Goal: Information Seeking & Learning: Learn about a topic

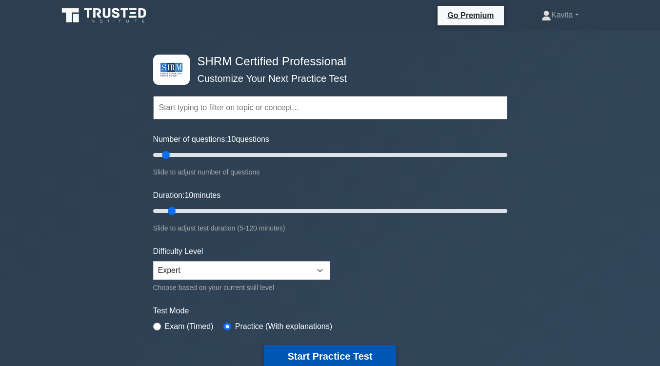
click at [348, 358] on button "Start Practice Test" at bounding box center [330, 356] width 132 height 22
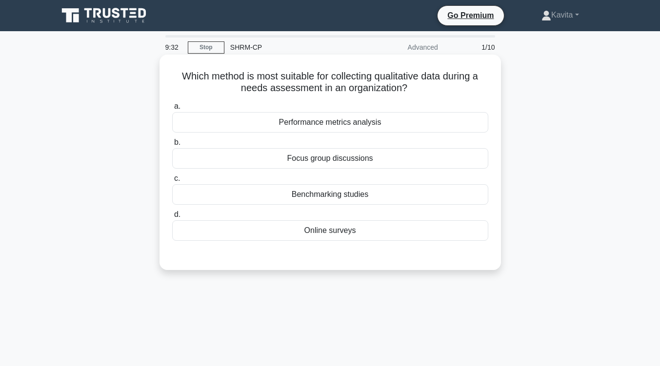
click at [344, 233] on div "Online surveys" at bounding box center [330, 230] width 316 height 20
click at [172, 218] on input "d. Online surveys" at bounding box center [172, 215] width 0 height 6
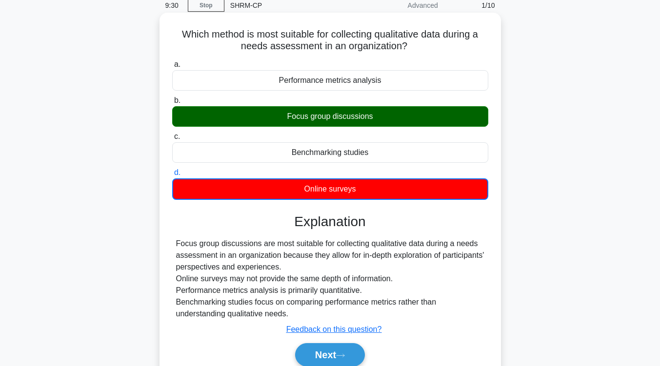
scroll to position [49, 0]
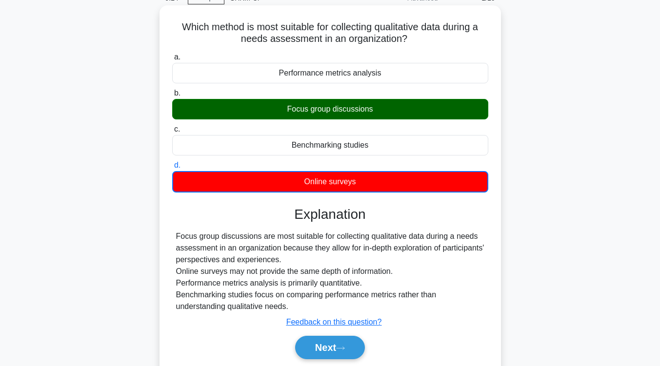
click at [436, 298] on div "Focus group discussions are most suitable for collecting qualitative data durin…" at bounding box center [330, 272] width 308 height 82
click at [355, 341] on button "Next" at bounding box center [330, 347] width 70 height 23
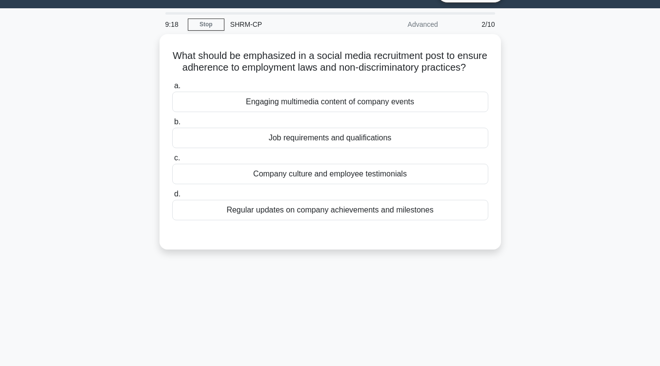
scroll to position [22, 0]
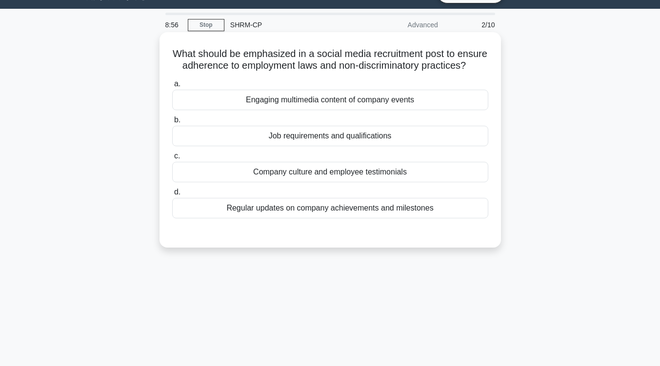
click at [355, 146] on div "Job requirements and qualifications" at bounding box center [330, 136] width 316 height 20
click at [172, 123] on input "b. Job requirements and qualifications" at bounding box center [172, 120] width 0 height 6
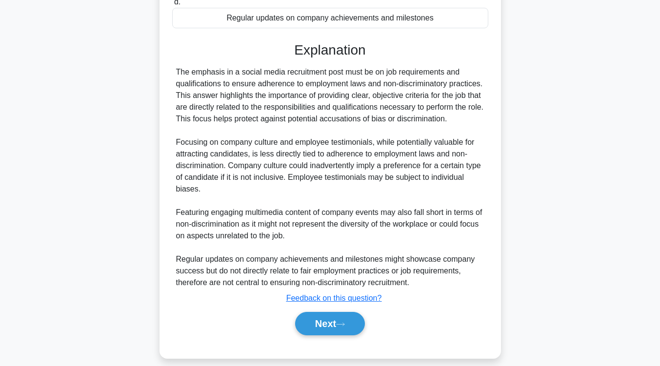
scroll to position [215, 0]
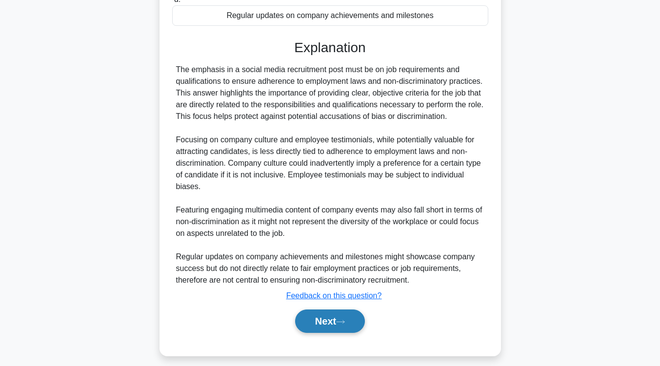
click at [322, 333] on button "Next" at bounding box center [330, 321] width 70 height 23
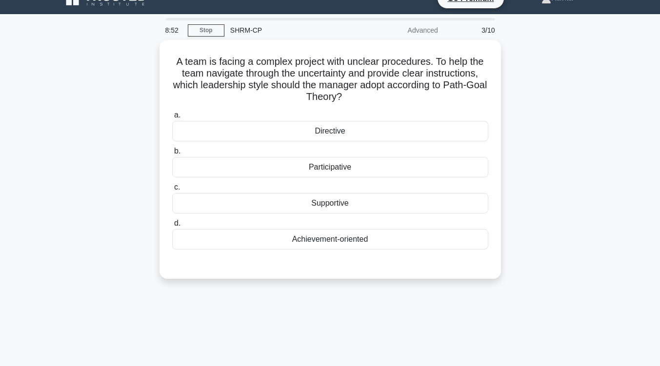
scroll to position [3, 0]
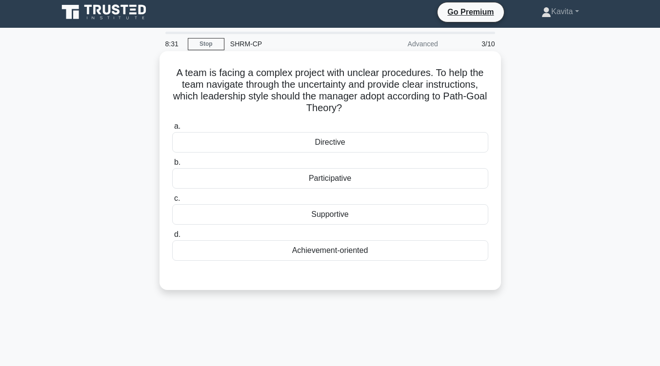
click at [337, 143] on div "Directive" at bounding box center [330, 142] width 316 height 20
click at [172, 130] on input "a. Directive" at bounding box center [172, 126] width 0 height 6
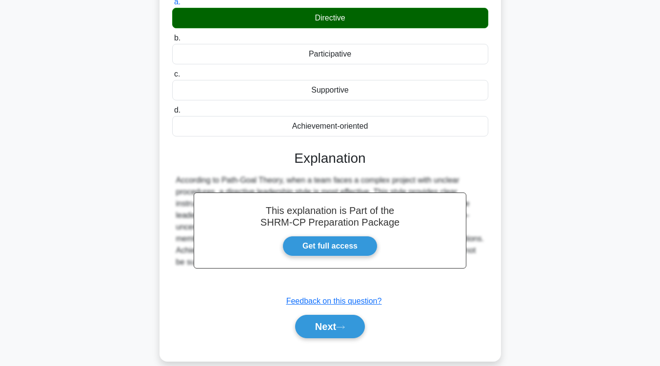
scroll to position [129, 0]
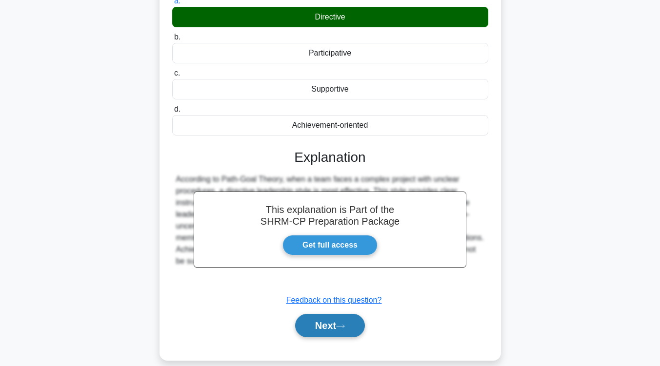
click at [330, 328] on button "Next" at bounding box center [330, 325] width 70 height 23
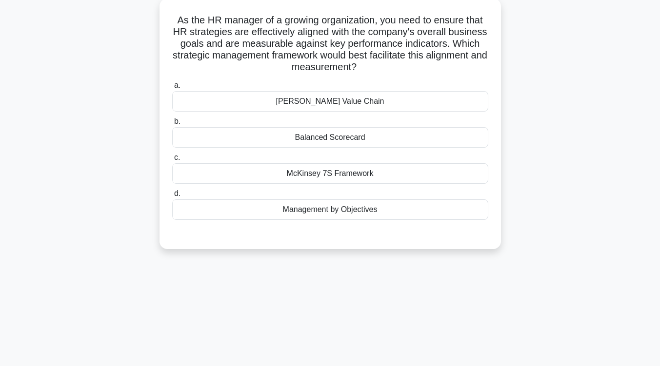
scroll to position [57, 0]
click at [350, 210] on div "Management by Objectives" at bounding box center [330, 209] width 316 height 20
click at [172, 197] on input "d. Management by Objectives" at bounding box center [172, 193] width 0 height 6
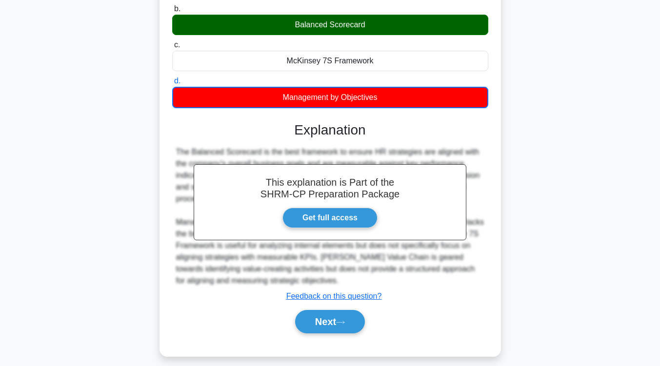
scroll to position [169, 0]
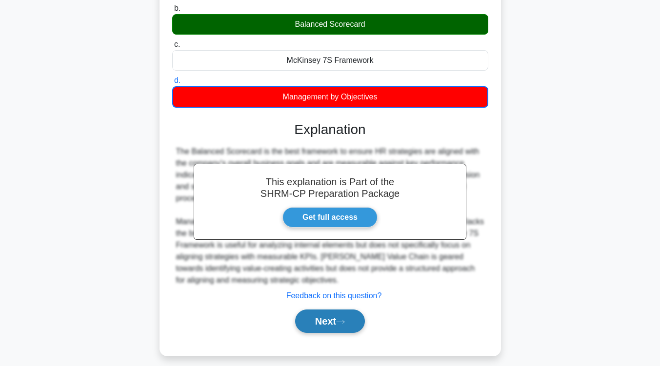
click at [328, 311] on button "Next" at bounding box center [330, 321] width 70 height 23
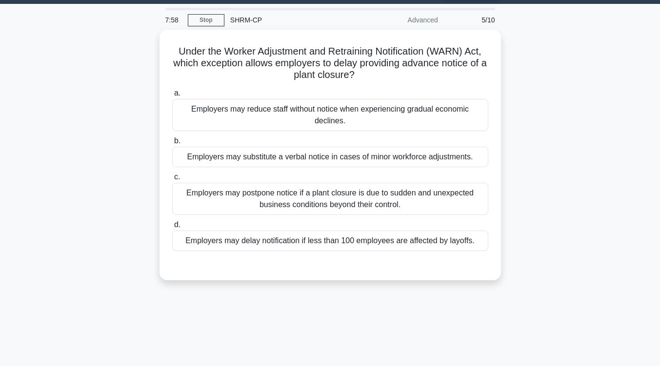
scroll to position [27, 0]
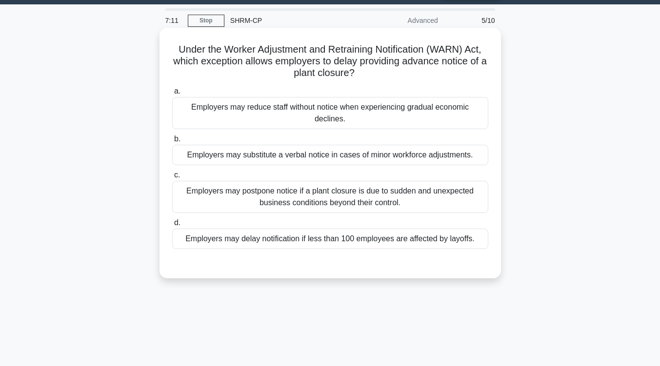
click at [382, 203] on div "Employers may postpone notice if a plant closure is due to sudden and unexpecte…" at bounding box center [330, 197] width 316 height 32
click at [172, 179] on input "c. Employers may postpone notice if a plant closure is due to sudden and unexpe…" at bounding box center [172, 175] width 0 height 6
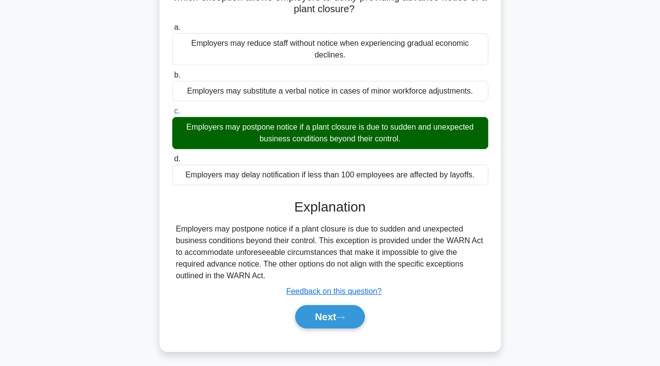
scroll to position [107, 0]
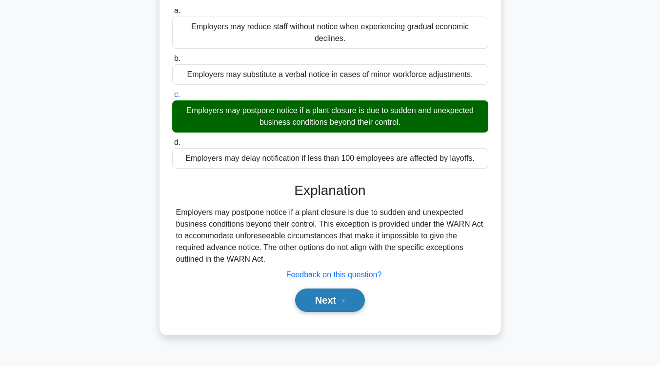
click at [349, 299] on button "Next" at bounding box center [330, 300] width 70 height 23
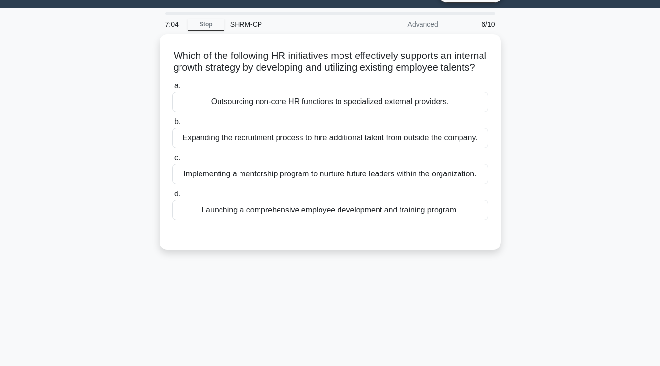
scroll to position [22, 0]
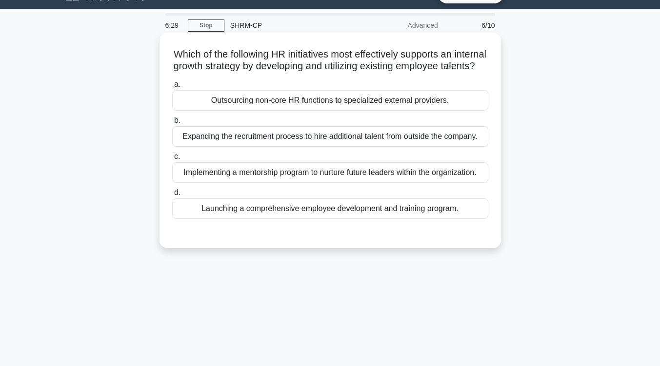
click at [386, 183] on div "Implementing a mentorship program to nurture future leaders within the organiza…" at bounding box center [330, 172] width 316 height 20
click at [172, 160] on input "c. Implementing a mentorship program to nurture future leaders within the organ…" at bounding box center [172, 157] width 0 height 6
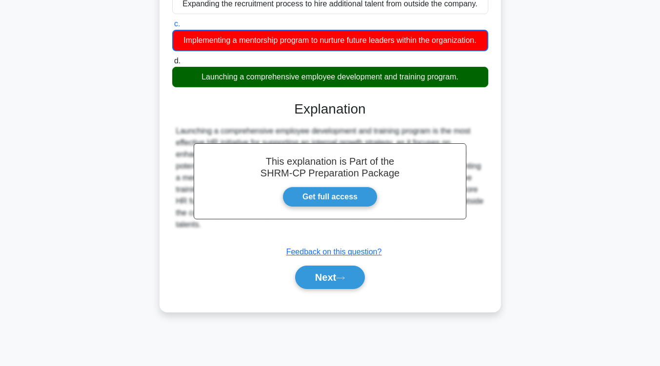
scroll to position [160, 0]
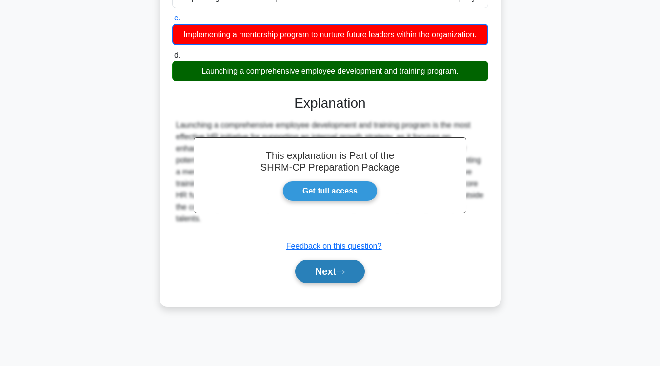
click at [351, 283] on button "Next" at bounding box center [330, 271] width 70 height 23
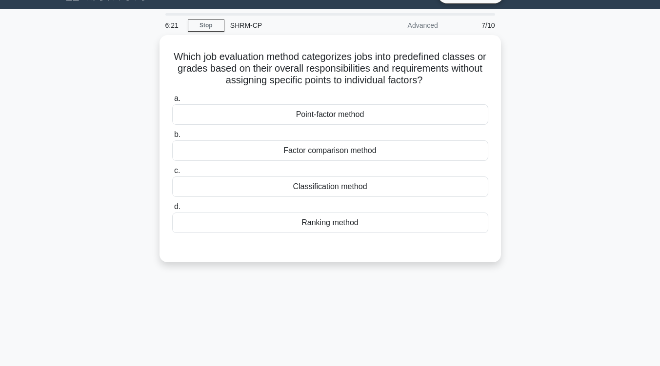
scroll to position [21, 0]
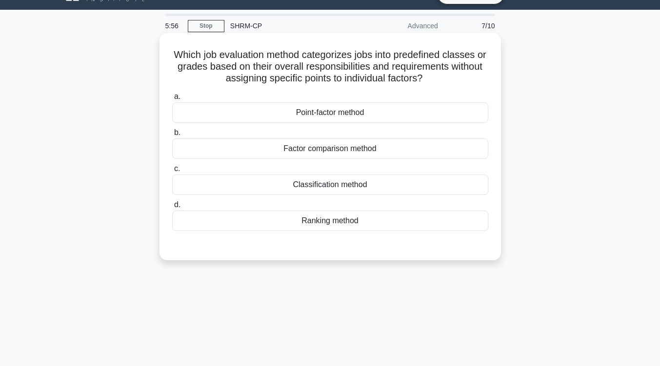
click at [365, 188] on div "Classification method" at bounding box center [330, 185] width 316 height 20
click at [172, 172] on input "c. Classification method" at bounding box center [172, 169] width 0 height 6
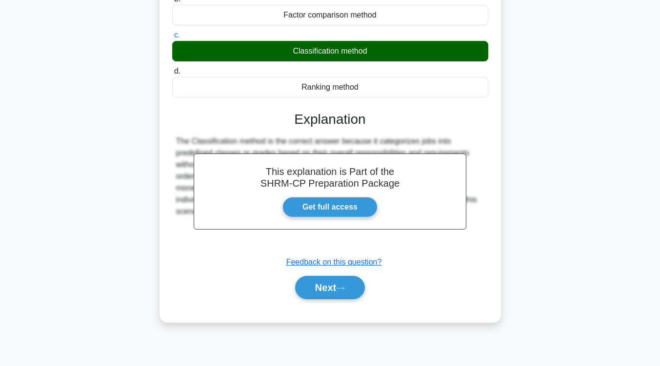
scroll to position [156, 0]
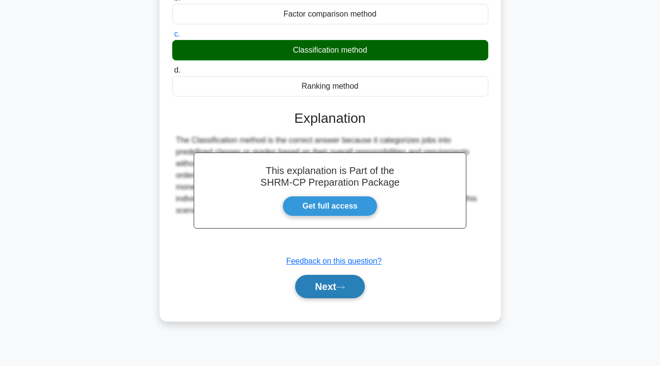
click at [342, 288] on icon at bounding box center [341, 287] width 8 height 3
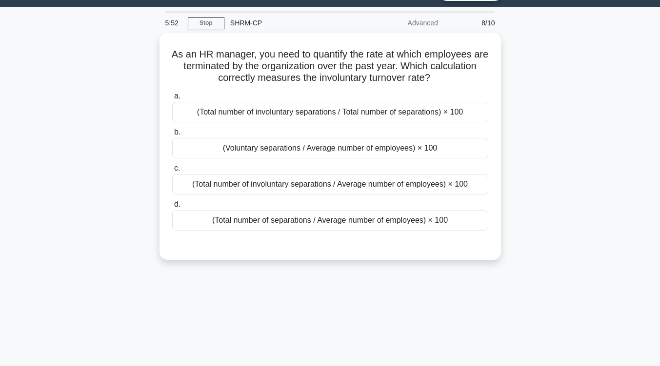
scroll to position [24, 0]
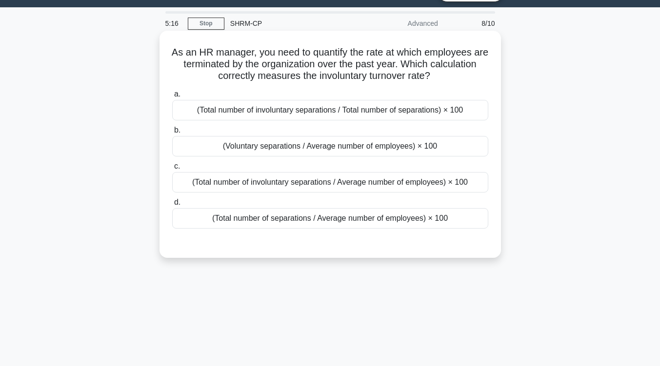
click at [371, 184] on div "(Total number of involuntary separations / Average number of employees) × 100" at bounding box center [330, 182] width 316 height 20
click at [172, 170] on input "c. (Total number of involuntary separations / Average number of employees) × 100" at bounding box center [172, 166] width 0 height 6
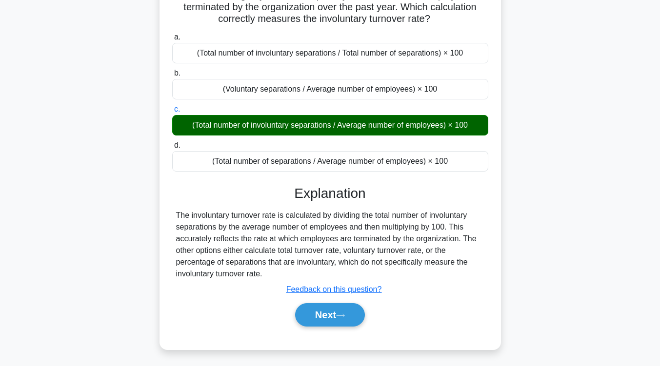
scroll to position [81, 0]
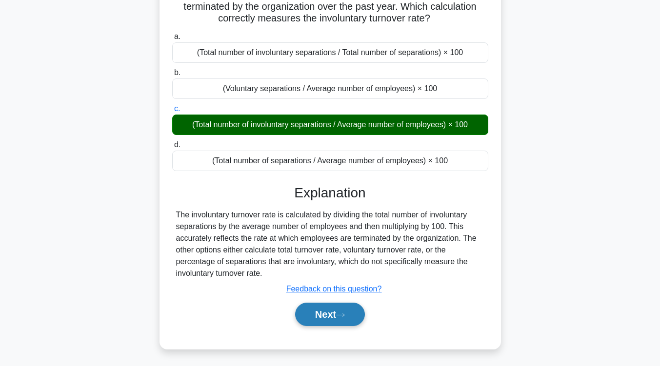
click at [326, 322] on button "Next" at bounding box center [330, 314] width 70 height 23
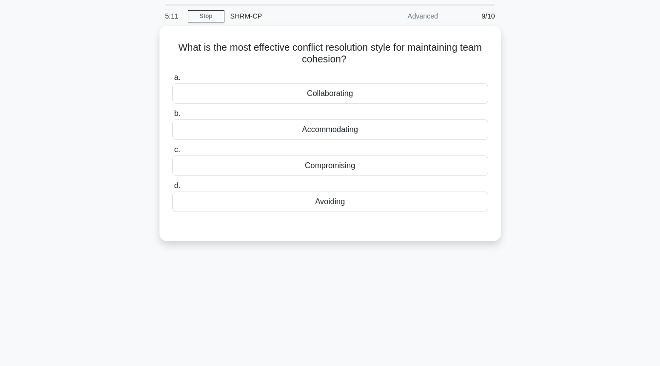
scroll to position [31, 0]
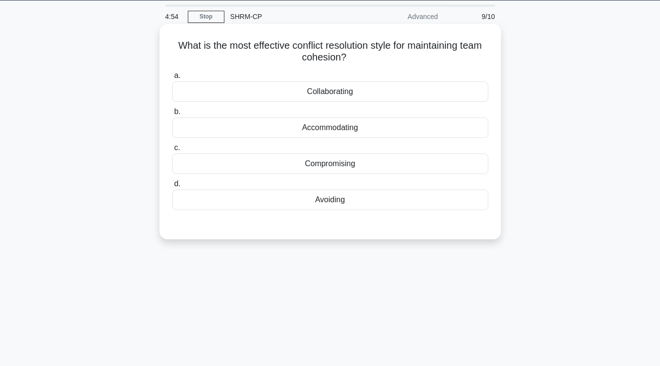
click at [422, 93] on div "Collaborating" at bounding box center [330, 91] width 316 height 20
click at [172, 79] on input "a. Collaborating" at bounding box center [172, 76] width 0 height 6
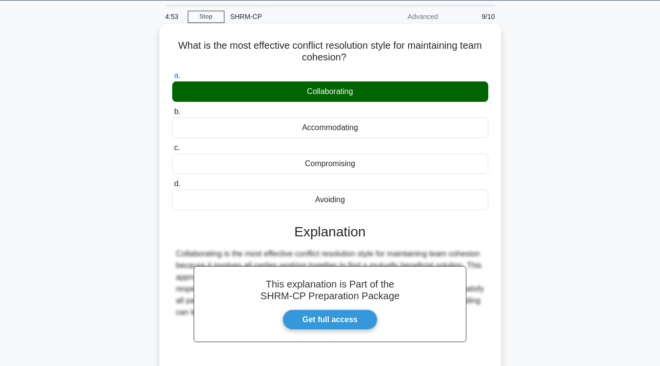
scroll to position [160, 0]
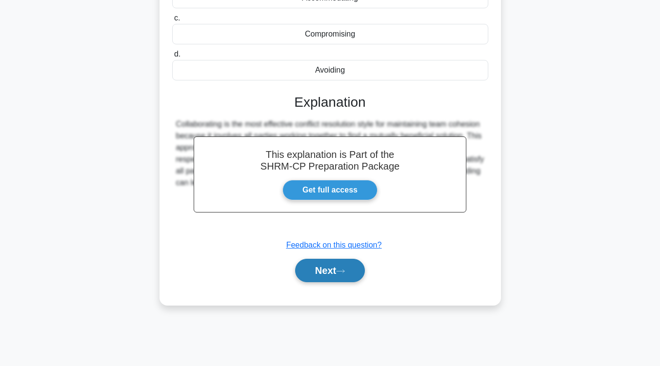
click at [354, 268] on button "Next" at bounding box center [330, 270] width 70 height 23
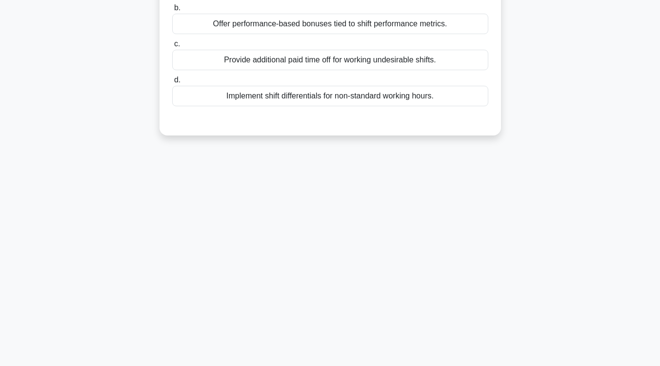
scroll to position [40, 0]
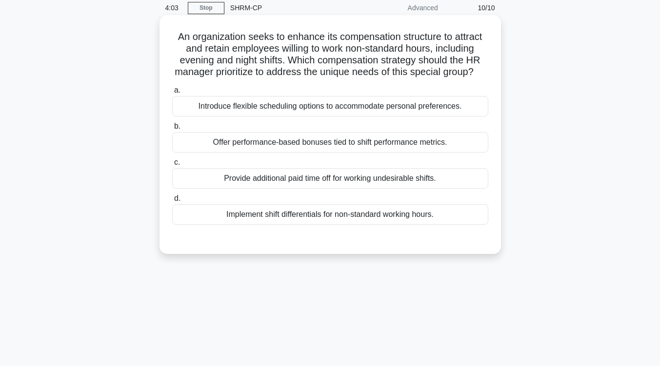
click at [456, 116] on div "Introduce flexible scheduling options to accommodate personal preferences." at bounding box center [330, 106] width 316 height 20
click at [172, 94] on input "a. Introduce flexible scheduling options to accommodate personal preferences." at bounding box center [172, 90] width 0 height 6
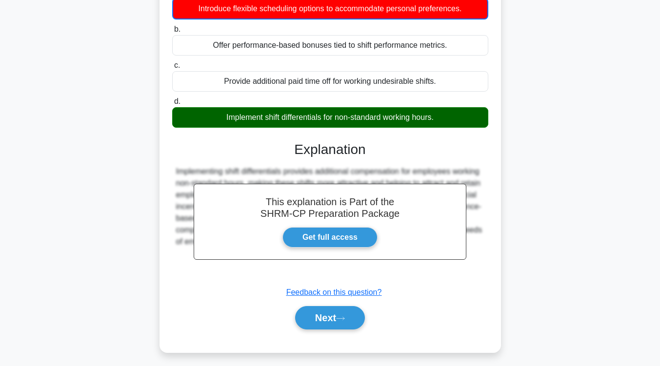
scroll to position [142, 0]
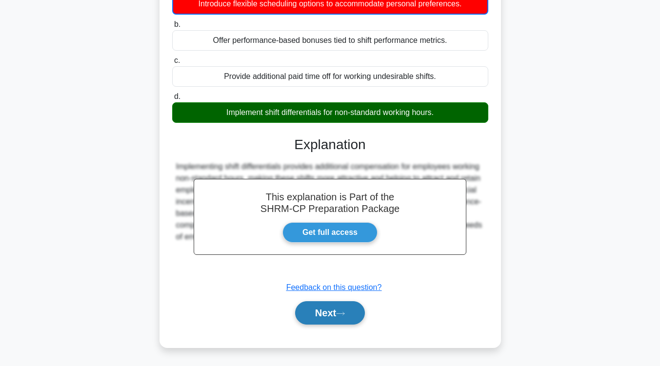
click at [327, 322] on button "Next" at bounding box center [330, 312] width 70 height 23
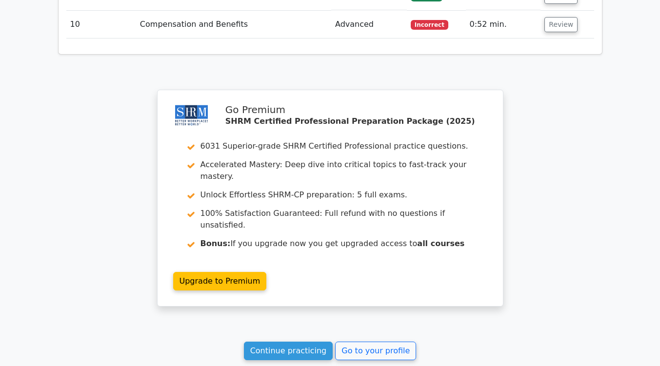
scroll to position [1457, 0]
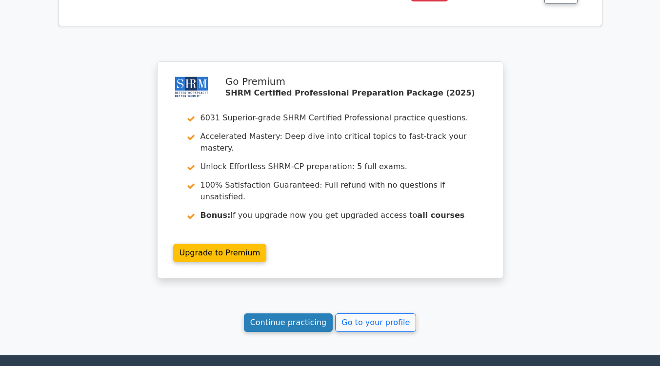
click at [286, 314] on link "Continue practicing" at bounding box center [288, 323] width 89 height 19
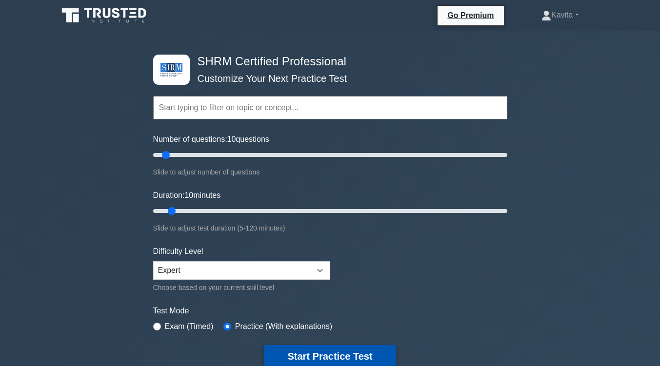
click at [307, 350] on button "Start Practice Test" at bounding box center [330, 356] width 132 height 22
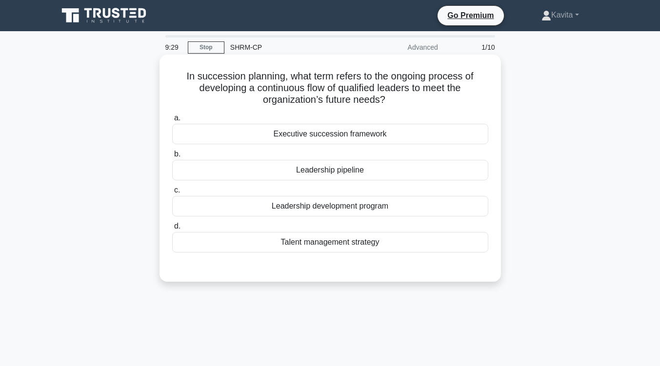
click at [331, 171] on div "Leadership pipeline" at bounding box center [330, 170] width 316 height 20
click at [172, 158] on input "b. Leadership pipeline" at bounding box center [172, 154] width 0 height 6
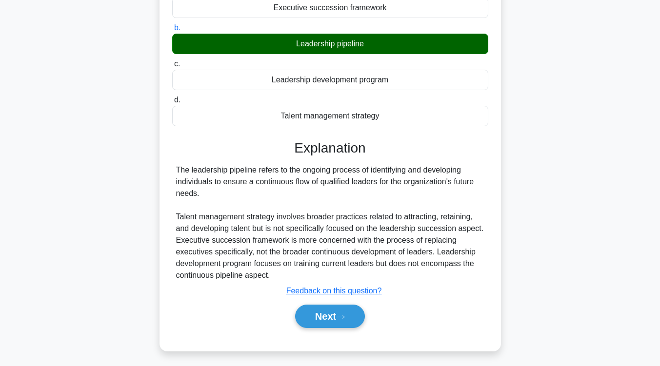
scroll to position [128, 0]
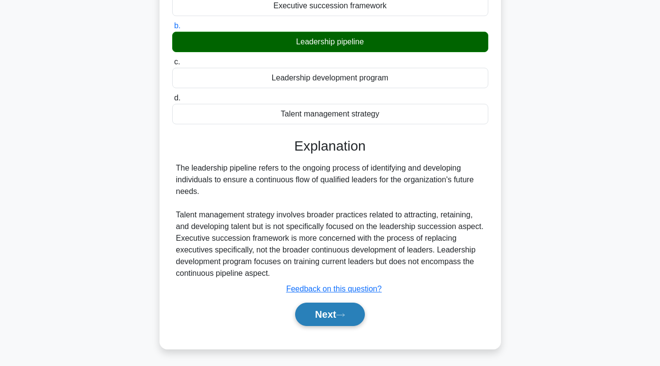
click at [336, 311] on button "Next" at bounding box center [330, 314] width 70 height 23
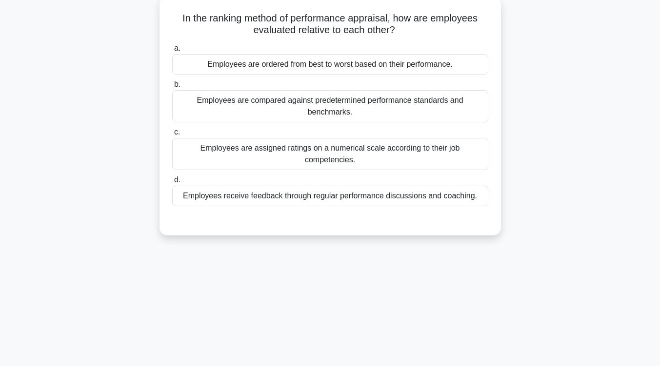
scroll to position [33, 0]
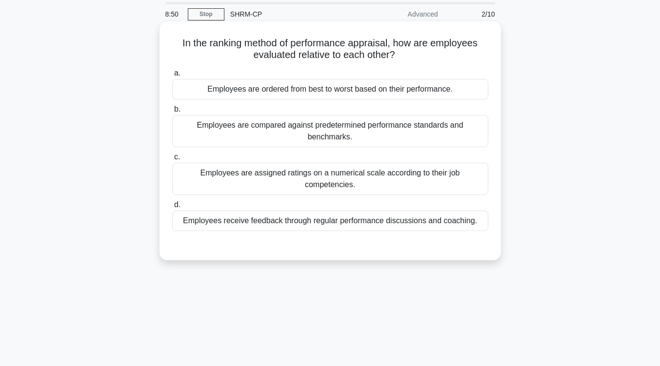
click at [348, 189] on div "Employees are assigned ratings on a numerical scale according to their job comp…" at bounding box center [330, 179] width 316 height 32
click at [172, 160] on input "c. Employees are assigned ratings on a numerical scale according to their job c…" at bounding box center [172, 157] width 0 height 6
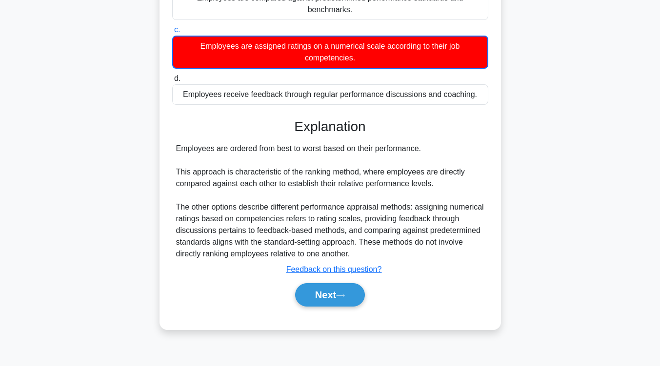
scroll to position [159, 0]
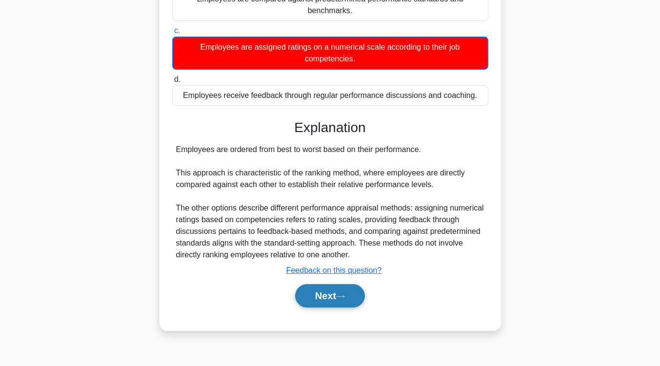
click at [346, 293] on button "Next" at bounding box center [330, 295] width 70 height 23
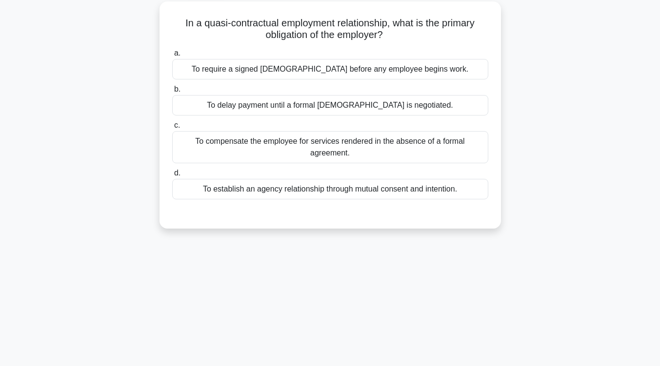
scroll to position [0, 0]
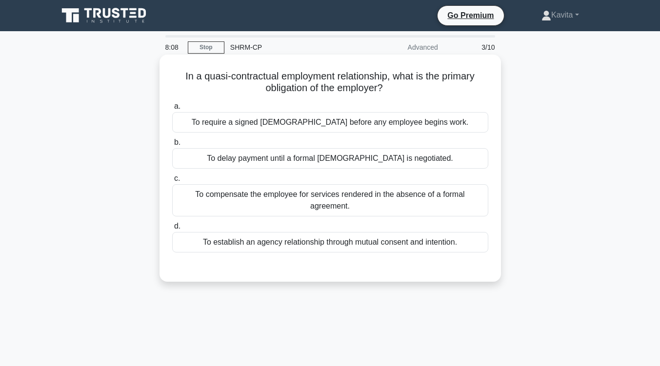
click at [382, 240] on div "To establish an agency relationship through mutual consent and intention." at bounding box center [330, 242] width 316 height 20
click at [172, 230] on input "d. To establish an agency relationship through mutual consent and intention." at bounding box center [172, 226] width 0 height 6
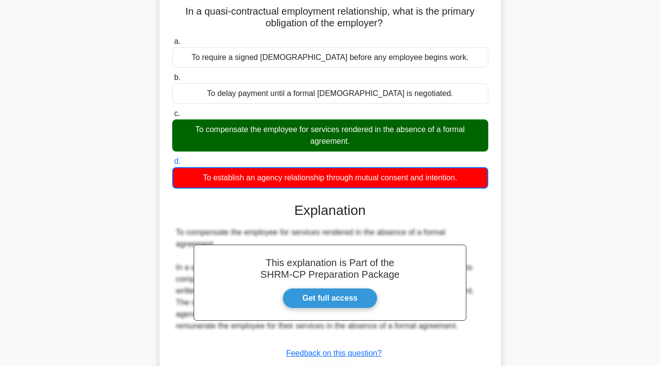
scroll to position [130, 0]
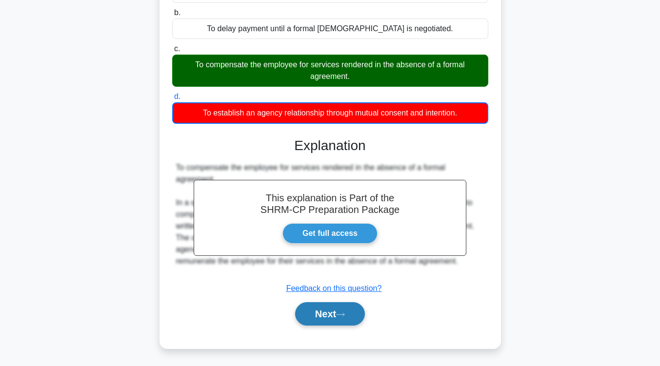
click at [349, 321] on button "Next" at bounding box center [330, 313] width 70 height 23
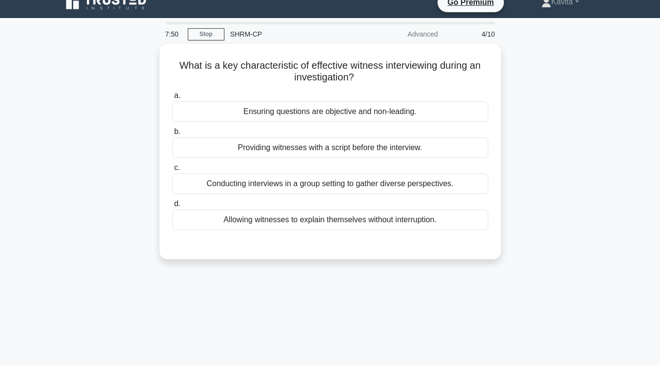
scroll to position [0, 0]
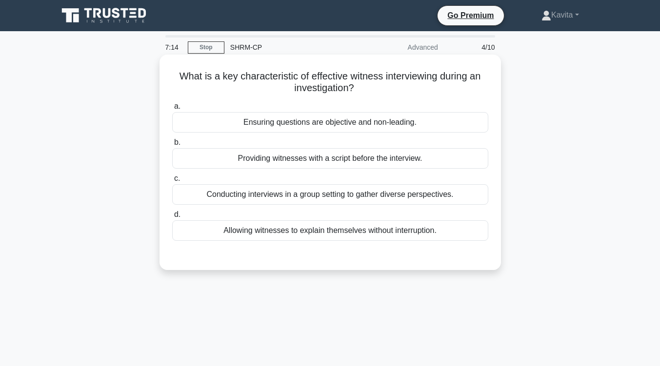
click at [369, 197] on div "Conducting interviews in a group setting to gather diverse perspectives." at bounding box center [330, 194] width 316 height 20
click at [172, 182] on input "c. Conducting interviews in a group setting to gather diverse perspectives." at bounding box center [172, 179] width 0 height 6
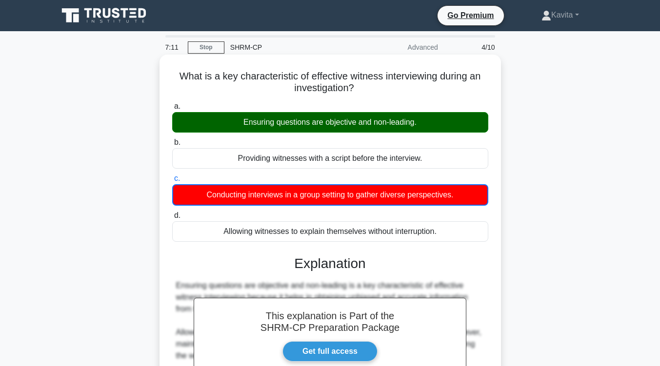
scroll to position [160, 0]
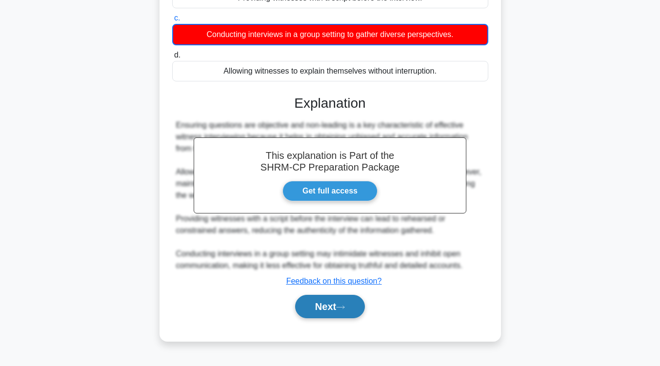
click at [336, 311] on button "Next" at bounding box center [330, 306] width 70 height 23
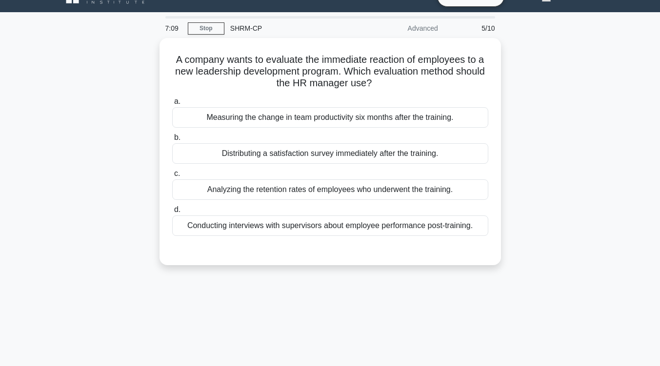
scroll to position [19, 0]
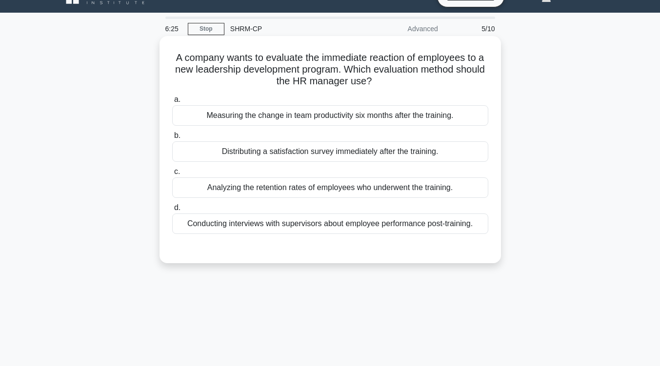
click at [362, 152] on div "Distributing a satisfaction survey immediately after the training." at bounding box center [330, 151] width 316 height 20
click at [172, 139] on input "b. Distributing a satisfaction survey immediately after the training." at bounding box center [172, 136] width 0 height 6
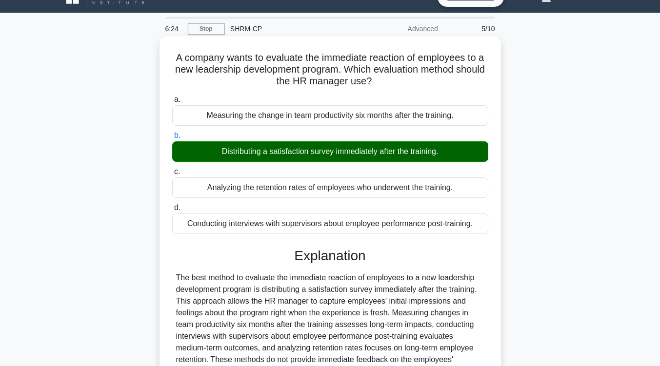
scroll to position [153, 0]
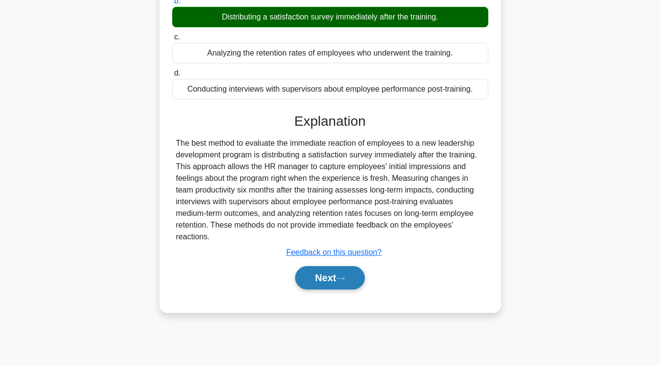
click at [349, 279] on button "Next" at bounding box center [330, 277] width 70 height 23
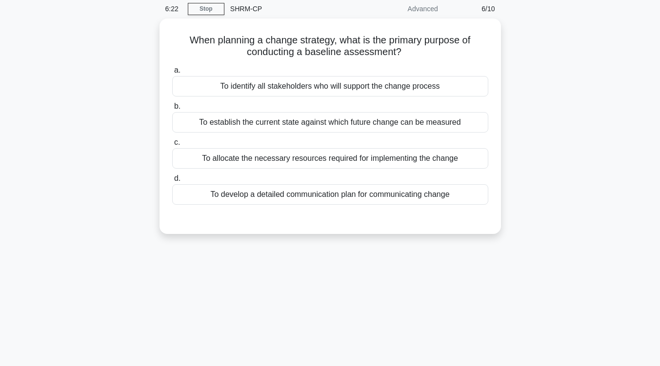
scroll to position [0, 0]
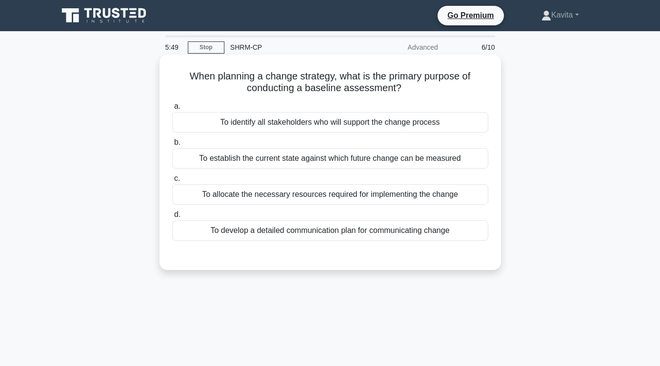
click at [385, 162] on div "To establish the current state against which future change can be measured" at bounding box center [330, 158] width 316 height 20
click at [172, 146] on input "b. To establish the current state against which future change can be measured" at bounding box center [172, 142] width 0 height 6
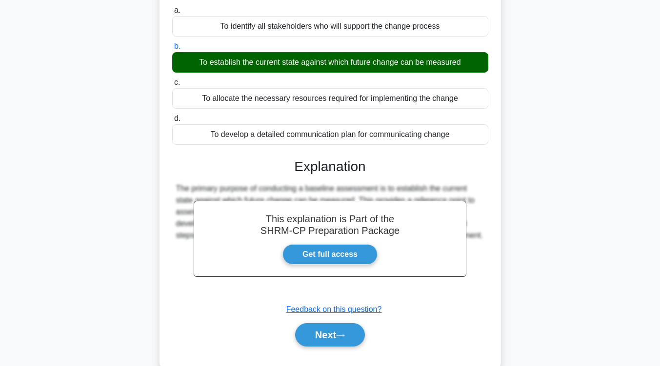
scroll to position [97, 0]
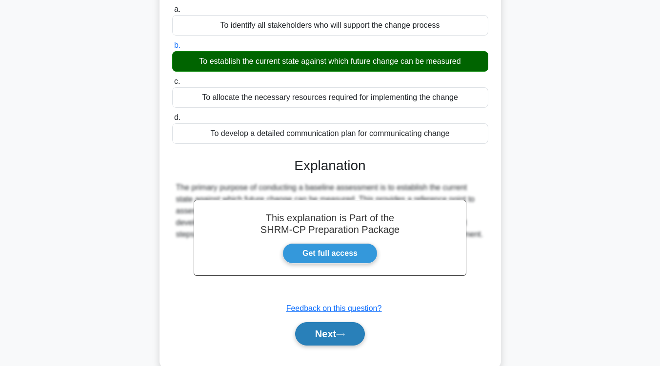
click at [345, 333] on icon at bounding box center [340, 334] width 9 height 5
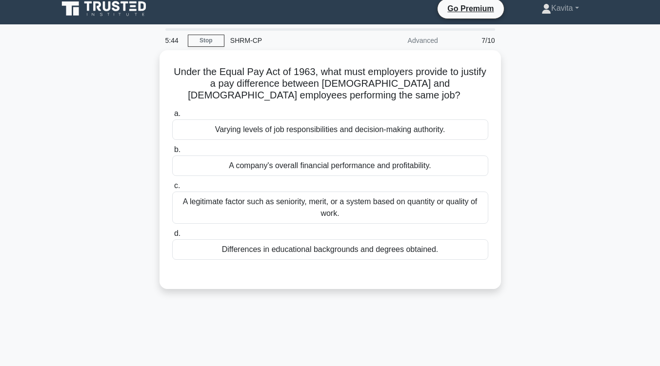
scroll to position [0, 0]
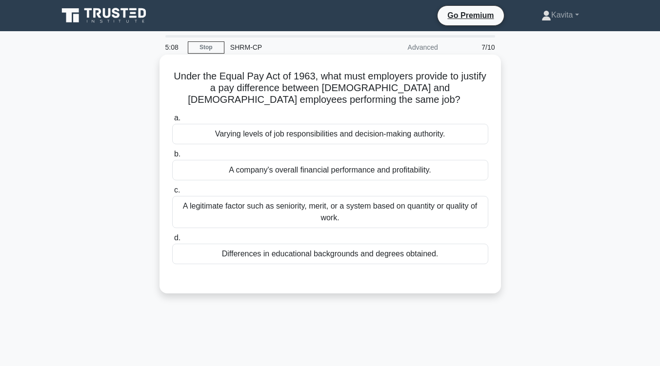
click at [413, 216] on div "A legitimate factor such as seniority, merit, or a system based on quantity or …" at bounding box center [330, 212] width 316 height 32
click at [172, 194] on input "c. A legitimate factor such as seniority, merit, or a system based on quantity …" at bounding box center [172, 190] width 0 height 6
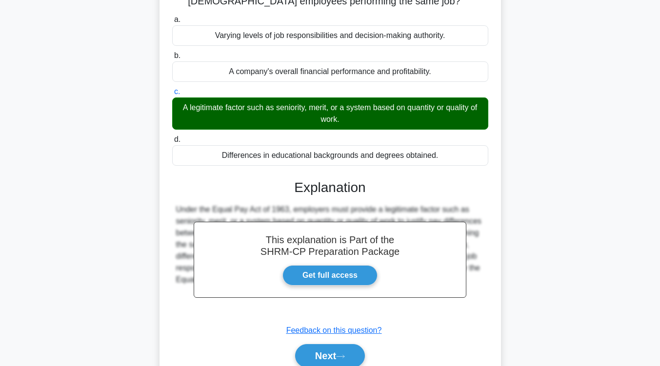
scroll to position [131, 0]
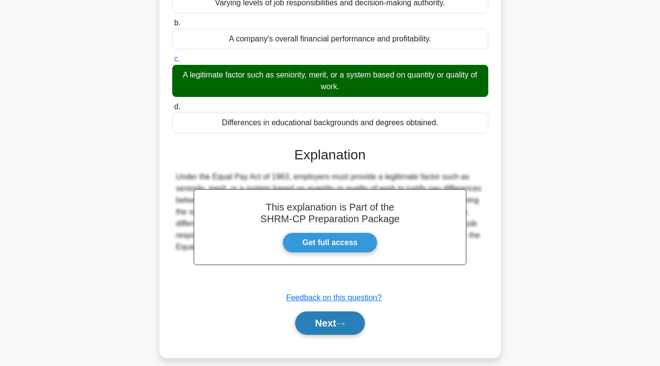
click at [344, 325] on icon at bounding box center [340, 323] width 9 height 5
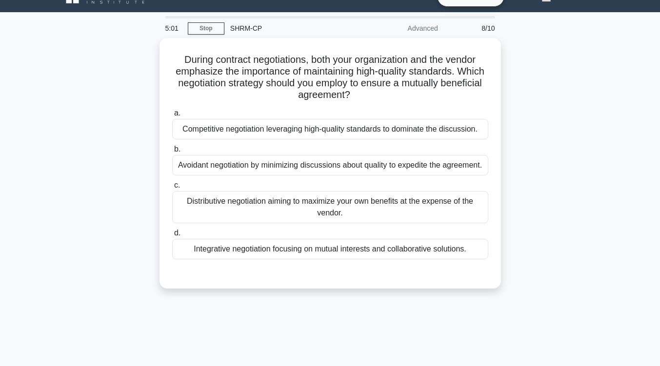
scroll to position [0, 0]
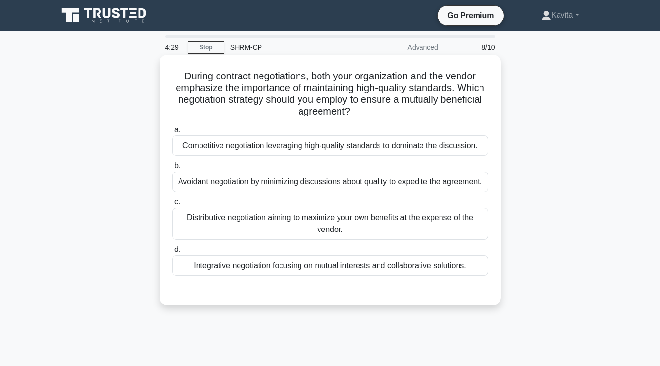
click at [402, 266] on div "Integrative negotiation focusing on mutual interests and collaborative solution…" at bounding box center [330, 266] width 316 height 20
click at [172, 253] on input "d. Integrative negotiation focusing on mutual interests and collaborative solut…" at bounding box center [172, 250] width 0 height 6
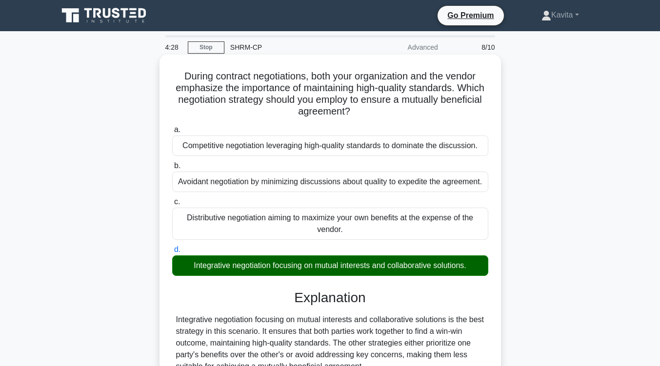
scroll to position [160, 0]
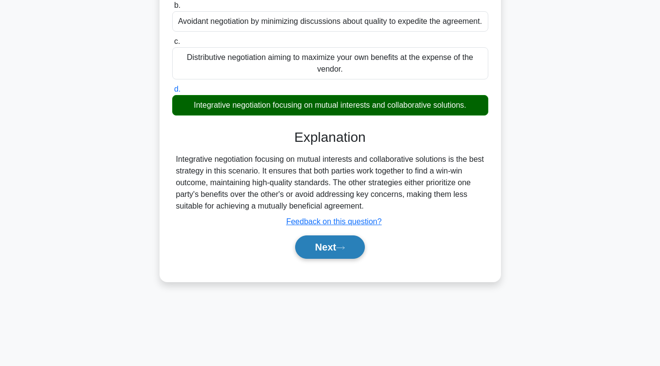
click at [353, 254] on button "Next" at bounding box center [330, 247] width 70 height 23
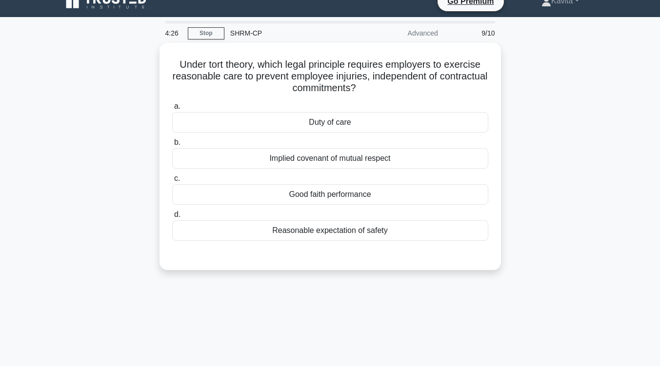
scroll to position [0, 0]
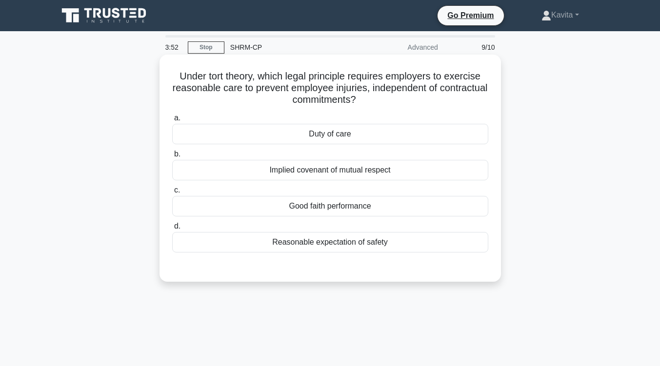
click at [352, 244] on div "Reasonable expectation of safety" at bounding box center [330, 242] width 316 height 20
click at [172, 230] on input "d. Reasonable expectation of safety" at bounding box center [172, 226] width 0 height 6
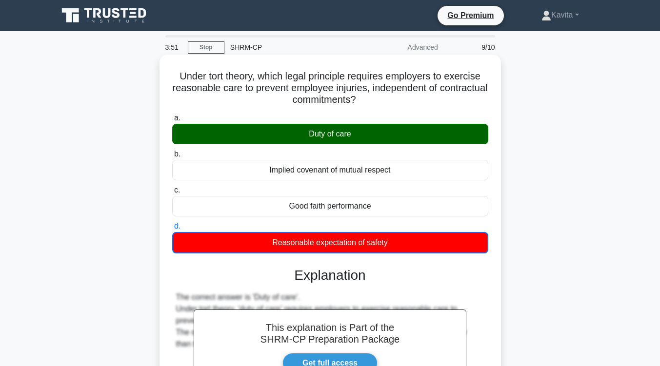
scroll to position [154, 0]
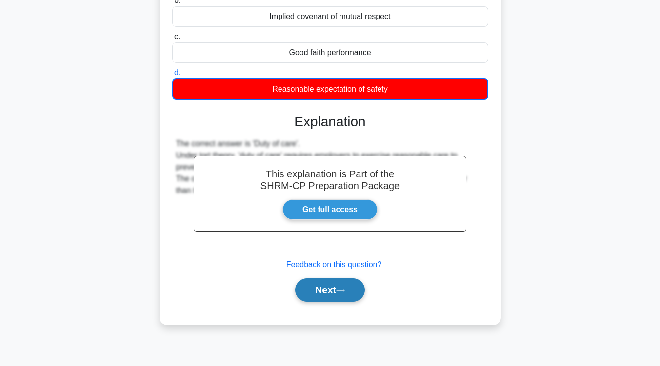
click at [336, 294] on button "Next" at bounding box center [330, 290] width 70 height 23
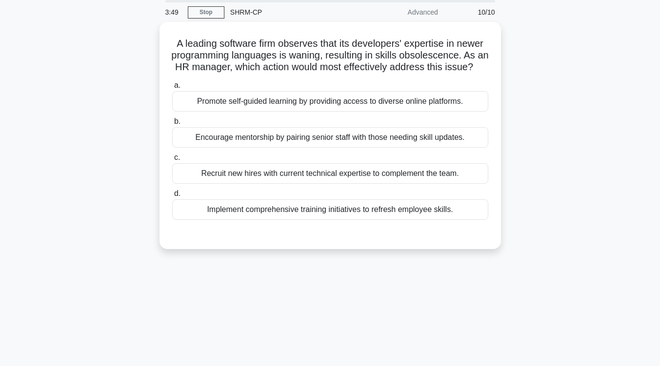
scroll to position [12, 0]
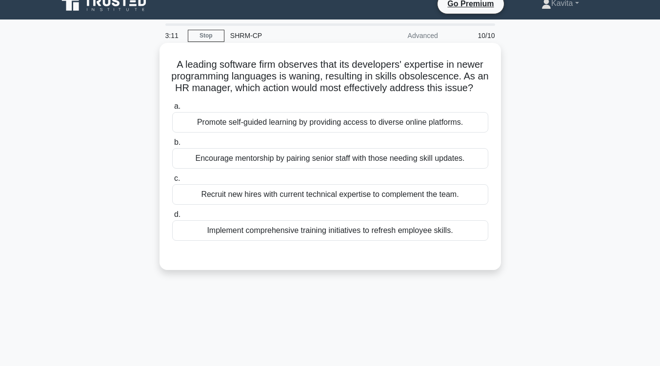
click at [364, 241] on div "Implement comprehensive training initiatives to refresh employee skills." at bounding box center [330, 230] width 316 height 20
click at [172, 218] on input "d. Implement comprehensive training initiatives to refresh employee skills." at bounding box center [172, 215] width 0 height 6
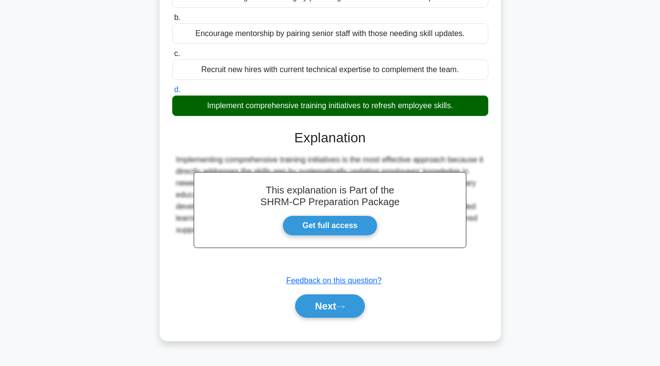
scroll to position [137, 0]
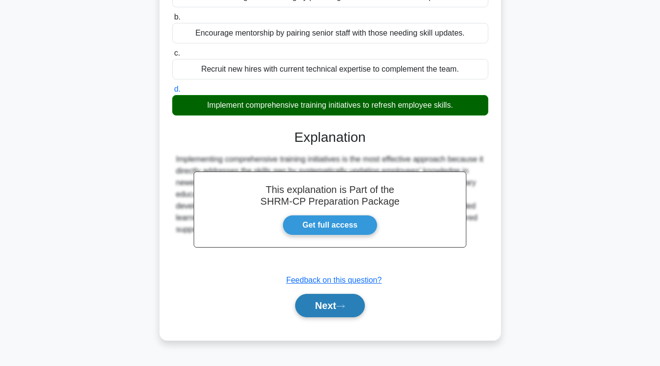
click at [343, 318] on button "Next" at bounding box center [330, 305] width 70 height 23
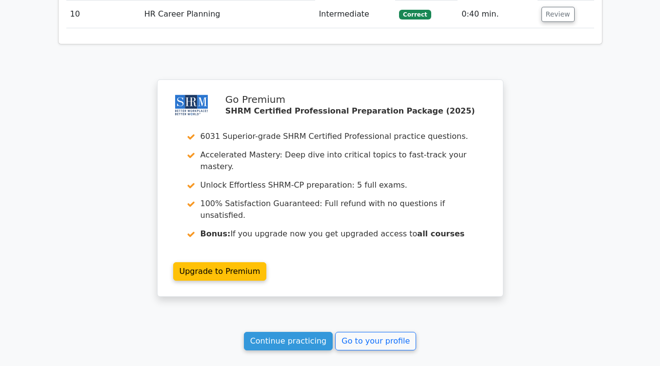
scroll to position [1469, 0]
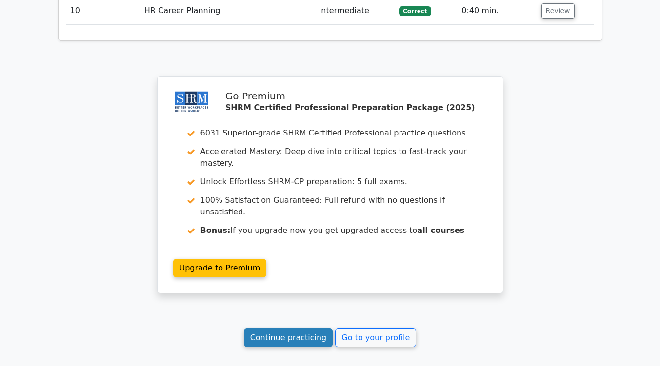
click at [313, 329] on link "Continue practicing" at bounding box center [288, 338] width 89 height 19
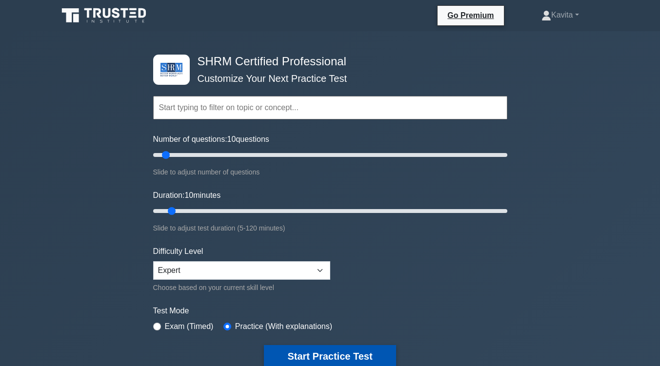
click at [319, 355] on button "Start Practice Test" at bounding box center [330, 356] width 132 height 22
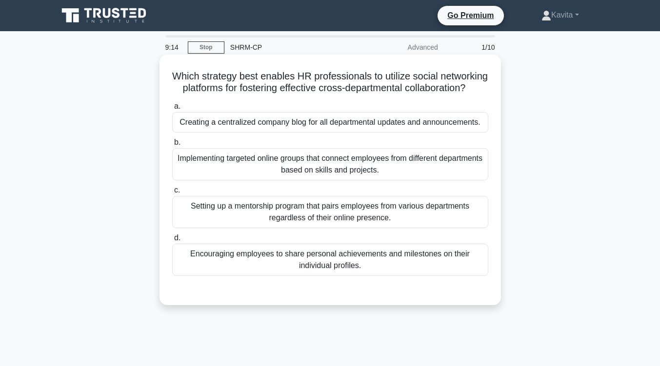
click at [361, 133] on div "Creating a centralized company blog for all departmental updates and announceme…" at bounding box center [330, 122] width 316 height 20
click at [172, 110] on input "a. Creating a centralized company blog for all departmental updates and announc…" at bounding box center [172, 106] width 0 height 6
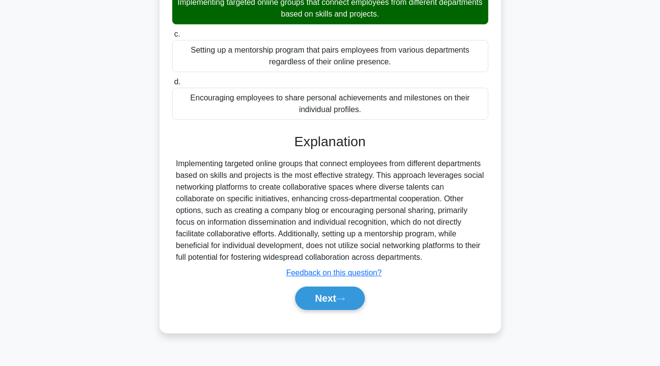
scroll to position [159, 0]
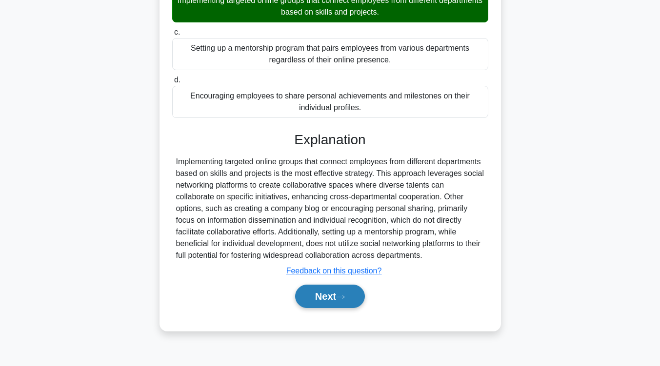
click at [353, 308] on button "Next" at bounding box center [330, 296] width 70 height 23
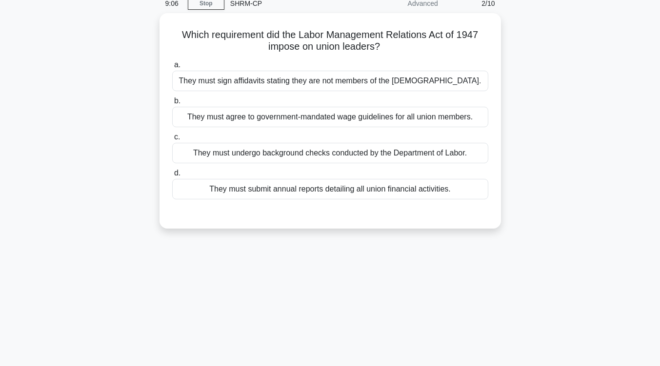
scroll to position [0, 0]
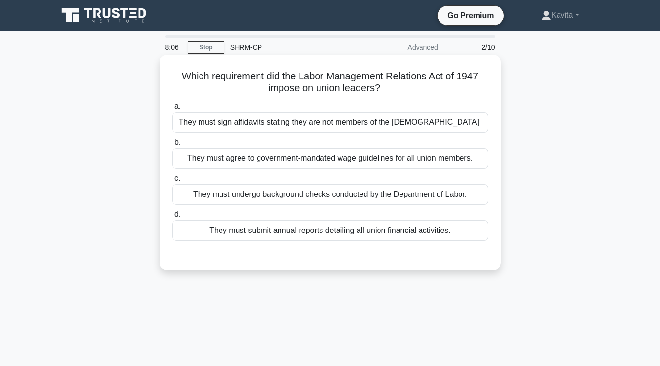
click at [358, 236] on div "They must submit annual reports detailing all union financial activities." at bounding box center [330, 230] width 316 height 20
click at [172, 218] on input "d. They must submit annual reports detailing all union financial activities." at bounding box center [172, 215] width 0 height 6
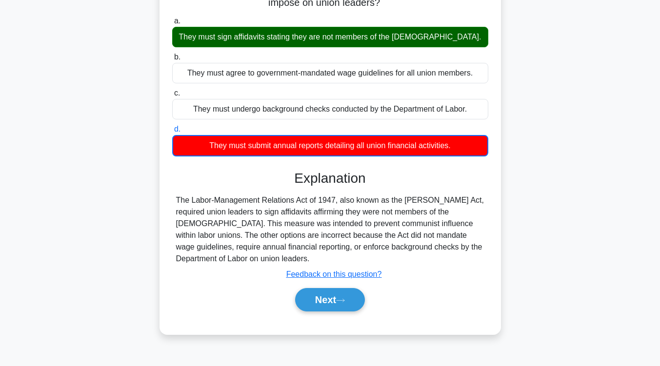
scroll to position [86, 0]
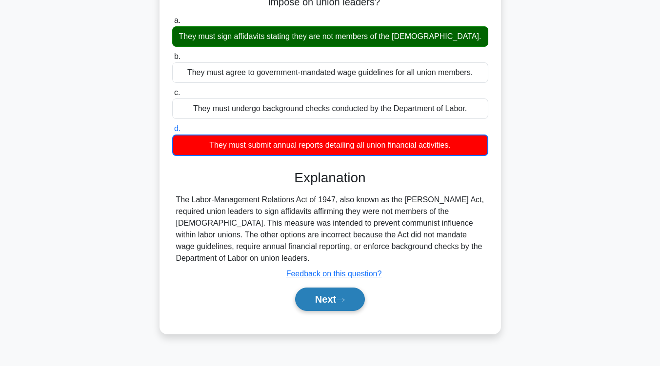
click at [340, 297] on button "Next" at bounding box center [330, 299] width 70 height 23
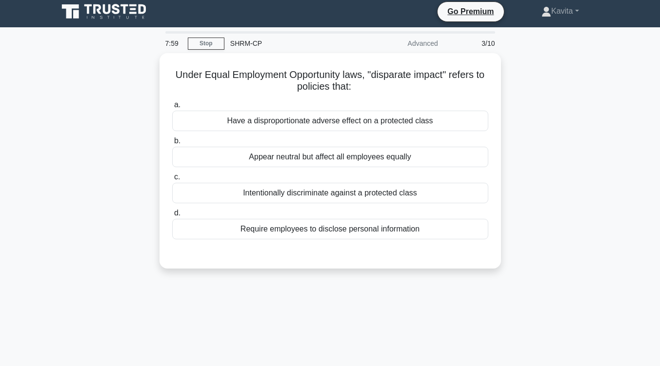
scroll to position [3, 0]
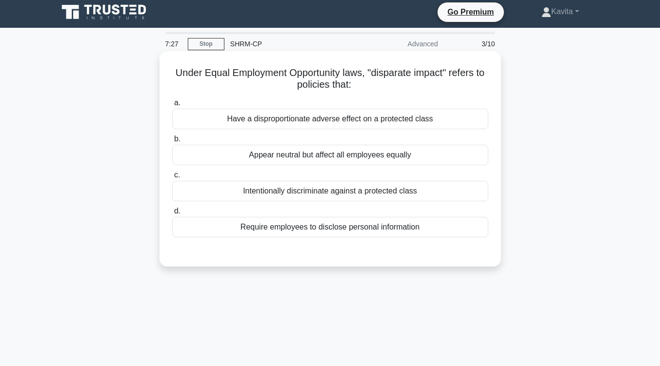
click at [377, 122] on div "Have a disproportionate adverse effect on a protected class" at bounding box center [330, 119] width 316 height 20
click at [172, 106] on input "a. Have a disproportionate adverse effect on a protected class" at bounding box center [172, 103] width 0 height 6
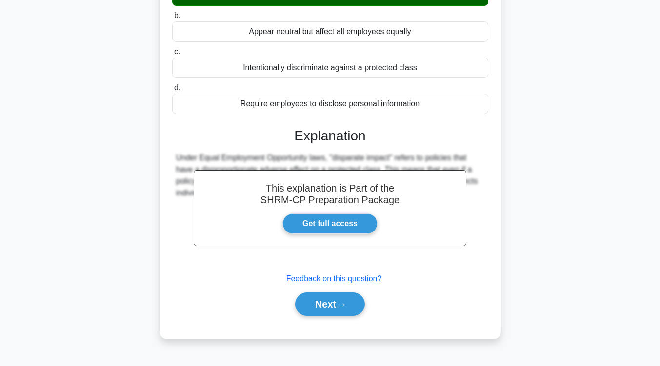
scroll to position [128, 0]
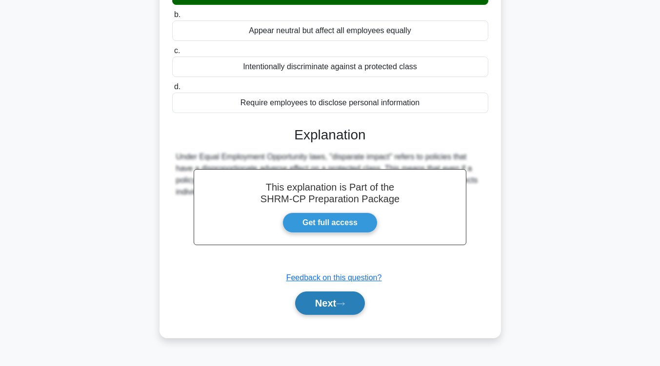
click at [341, 303] on icon at bounding box center [340, 303] width 9 height 5
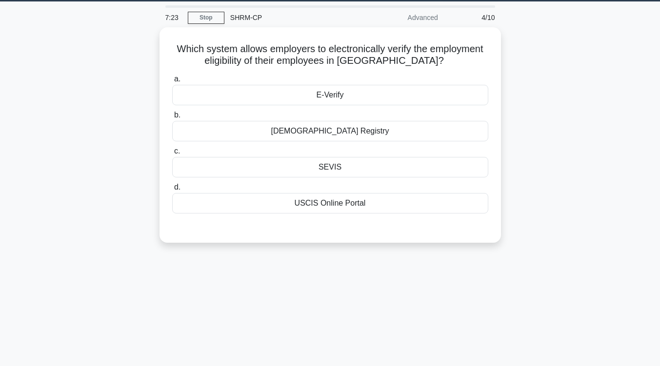
scroll to position [0, 0]
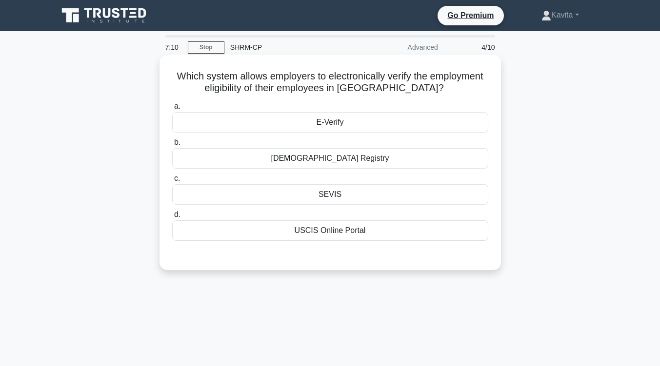
click at [370, 127] on div "E-Verify" at bounding box center [330, 122] width 316 height 20
click at [172, 110] on input "a. E-Verify" at bounding box center [172, 106] width 0 height 6
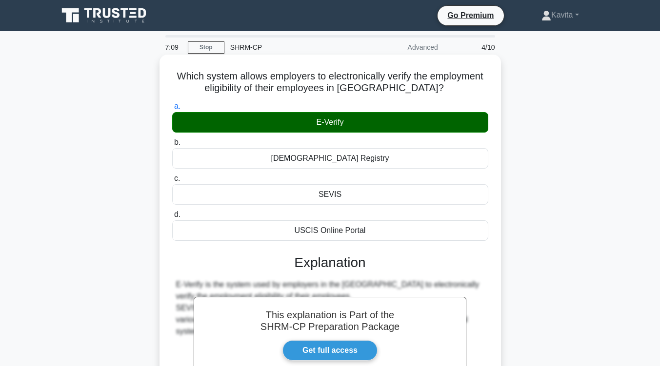
scroll to position [146, 0]
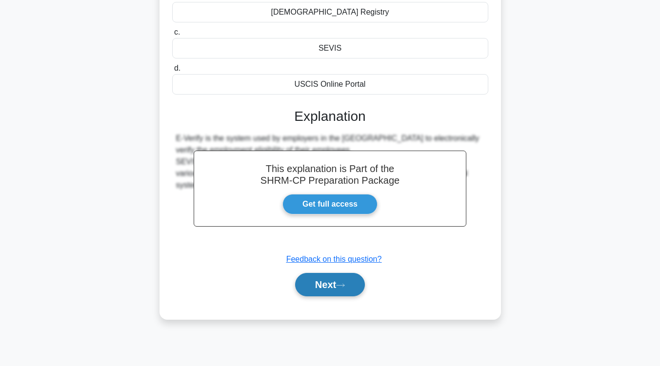
click at [343, 297] on button "Next" at bounding box center [330, 284] width 70 height 23
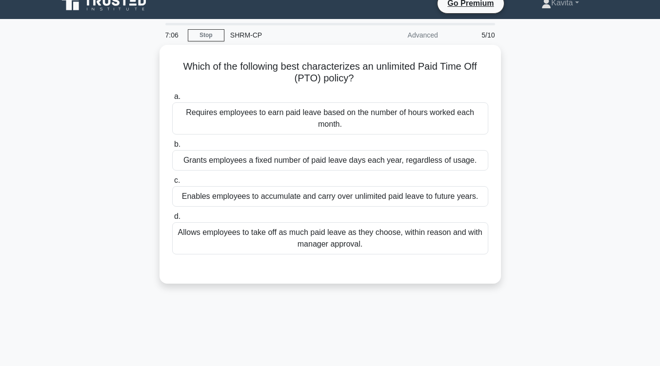
scroll to position [12, 0]
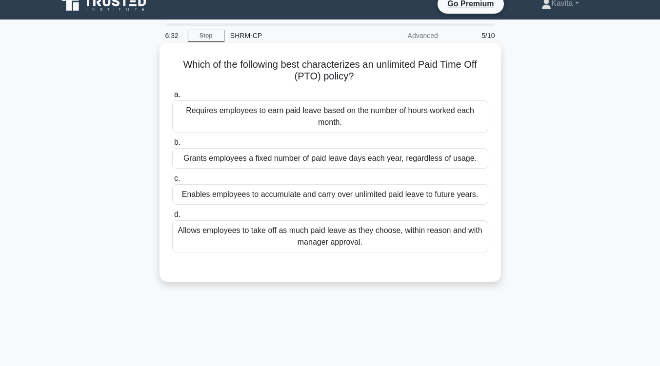
click at [375, 242] on div "Allows employees to take off as much paid leave as they choose, within reason a…" at bounding box center [330, 236] width 316 height 32
click at [172, 218] on input "d. Allows employees to take off as much paid leave as they choose, within reaso…" at bounding box center [172, 215] width 0 height 6
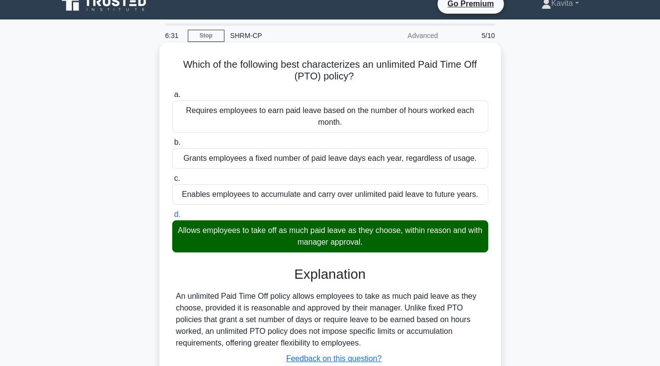
scroll to position [160, 0]
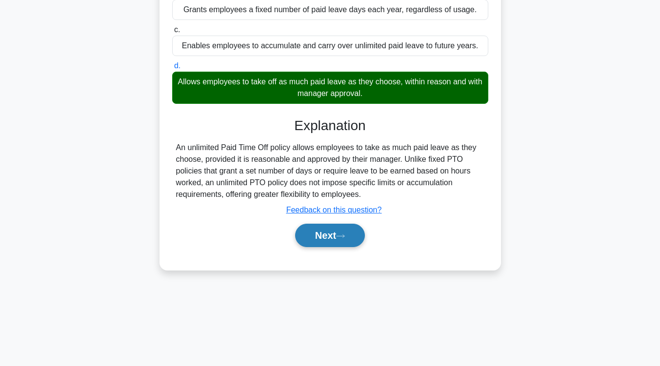
click at [354, 234] on button "Next" at bounding box center [330, 235] width 70 height 23
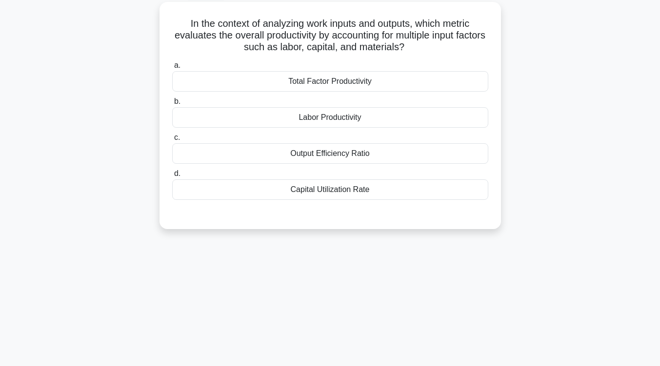
scroll to position [0, 0]
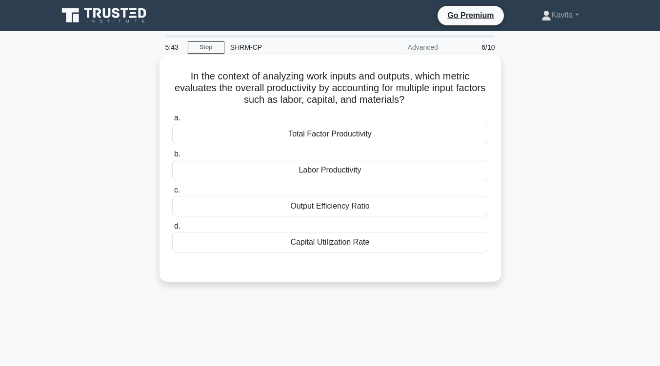
click at [352, 249] on div "Capital Utilization Rate" at bounding box center [330, 242] width 316 height 20
click at [172, 230] on input "d. Capital Utilization Rate" at bounding box center [172, 226] width 0 height 6
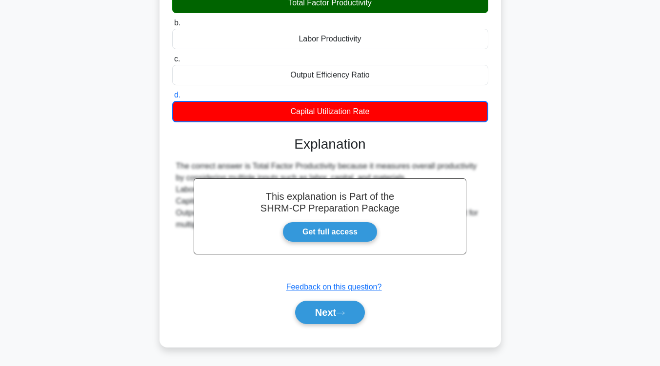
scroll to position [160, 0]
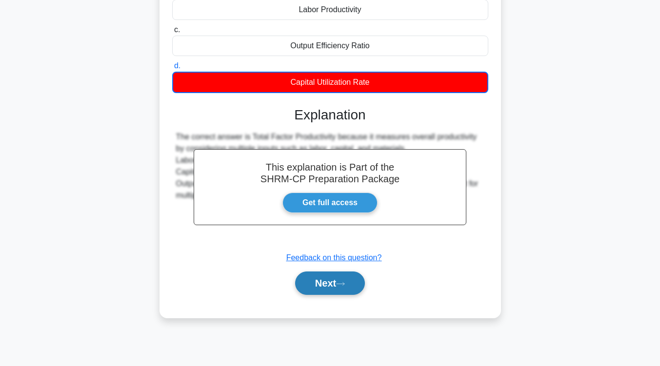
click at [328, 281] on button "Next" at bounding box center [330, 283] width 70 height 23
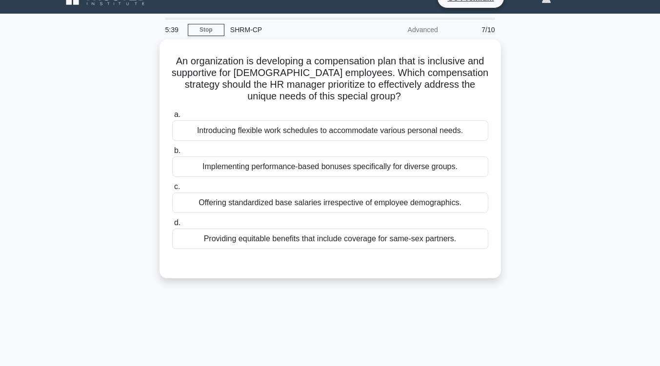
scroll to position [15, 0]
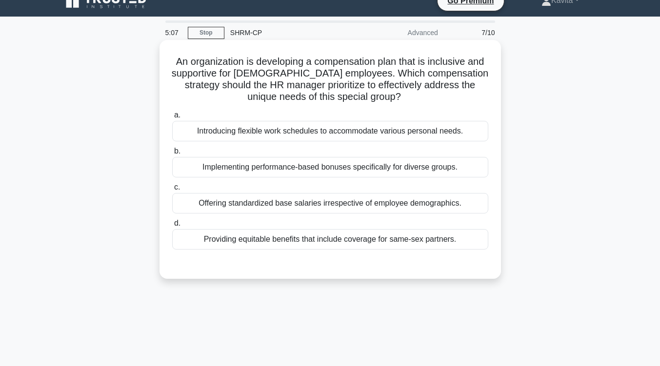
click at [379, 242] on div "Providing equitable benefits that include coverage for same-sex partners." at bounding box center [330, 239] width 316 height 20
click at [172, 227] on input "d. Providing equitable benefits that include coverage for same-sex partners." at bounding box center [172, 223] width 0 height 6
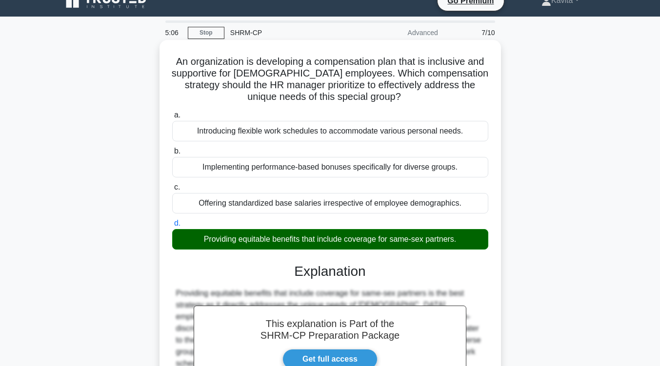
scroll to position [160, 0]
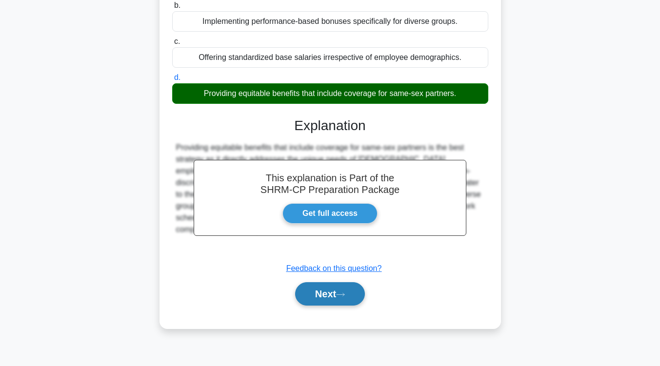
click at [355, 296] on button "Next" at bounding box center [330, 293] width 70 height 23
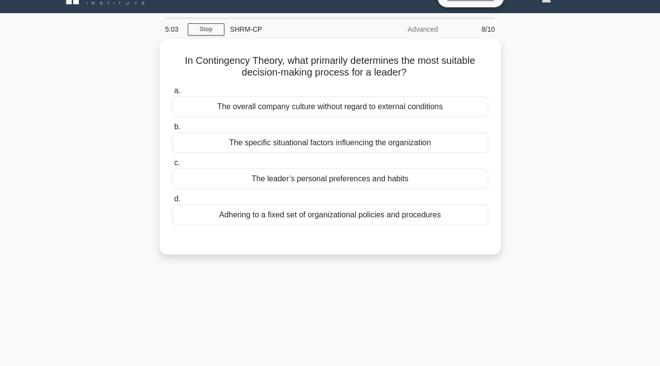
scroll to position [0, 0]
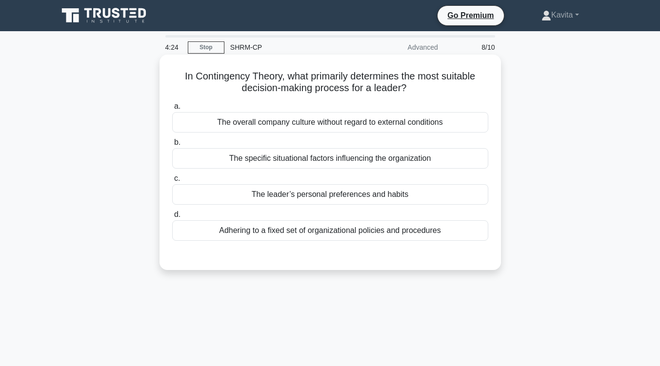
click at [374, 235] on div "Adhering to a fixed set of organizational policies and procedures" at bounding box center [330, 230] width 316 height 20
click at [172, 218] on input "d. Adhering to a fixed set of organizational policies and procedures" at bounding box center [172, 215] width 0 height 6
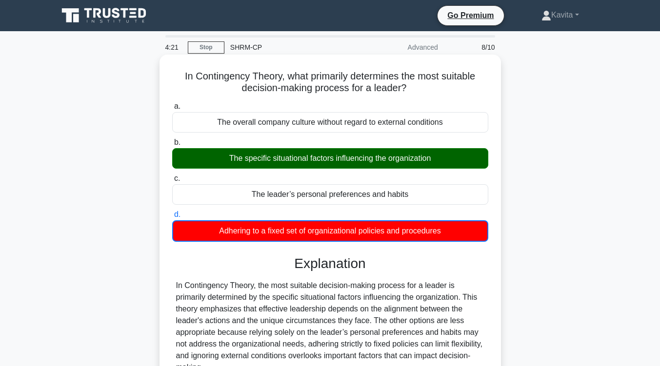
scroll to position [135, 0]
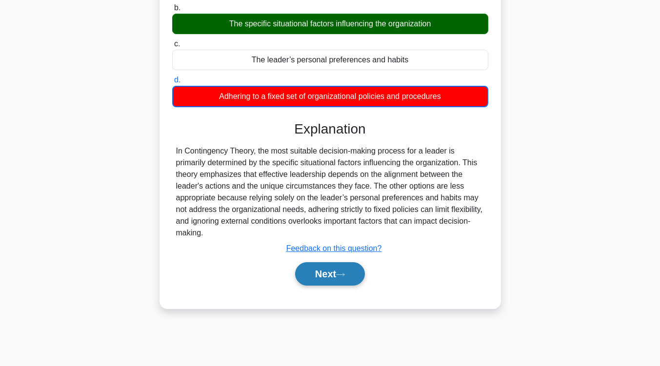
click at [352, 276] on button "Next" at bounding box center [330, 273] width 70 height 23
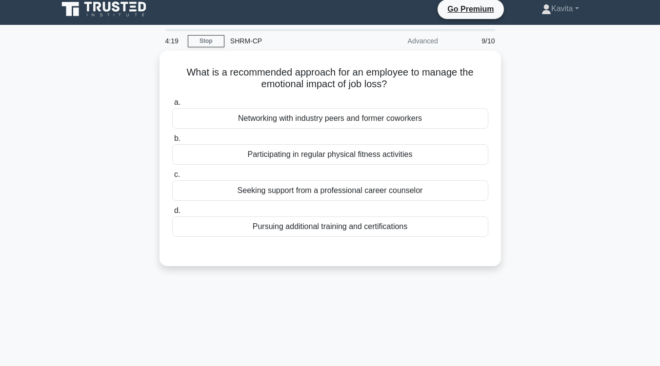
scroll to position [0, 0]
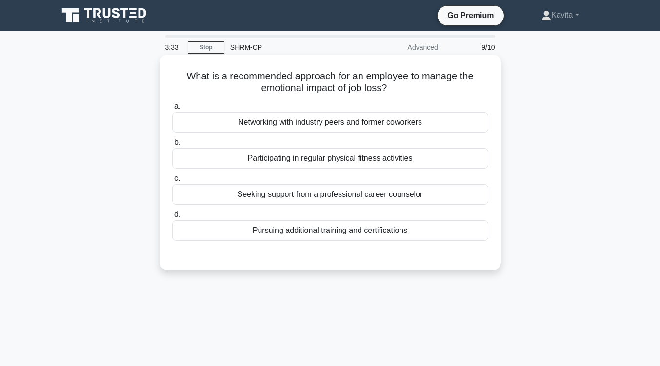
click at [370, 202] on div "Seeking support from a professional career counselor" at bounding box center [330, 194] width 316 height 20
click at [172, 182] on input "c. Seeking support from a professional career counselor" at bounding box center [172, 179] width 0 height 6
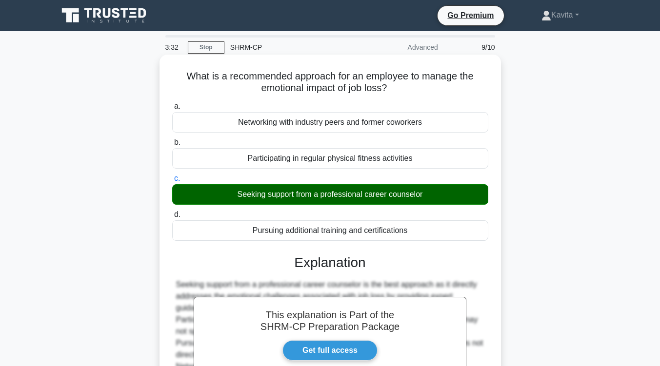
scroll to position [160, 0]
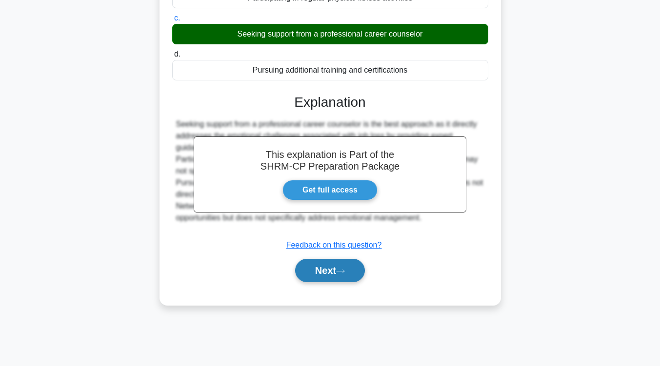
click at [349, 262] on button "Next" at bounding box center [330, 270] width 70 height 23
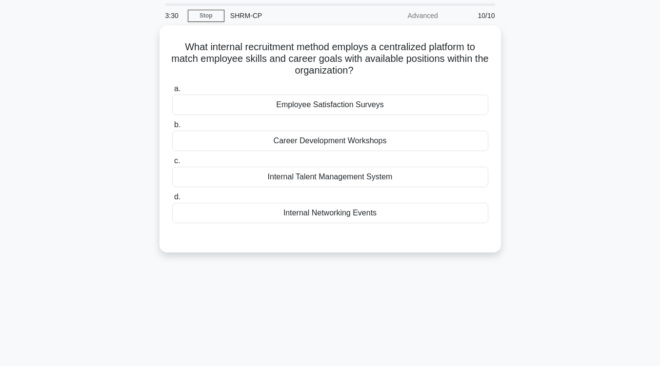
scroll to position [0, 0]
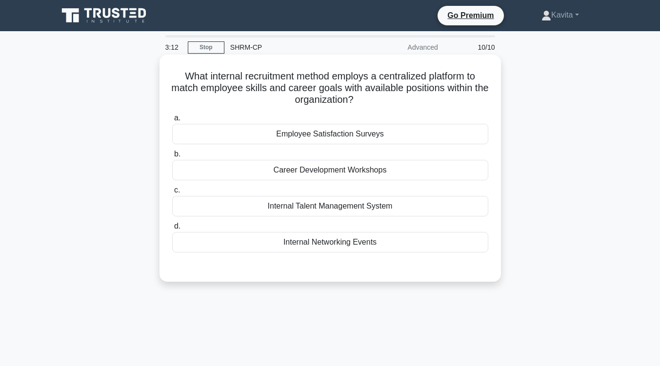
click at [358, 208] on div "Internal Talent Management System" at bounding box center [330, 206] width 316 height 20
click at [172, 194] on input "c. Internal Talent Management System" at bounding box center [172, 190] width 0 height 6
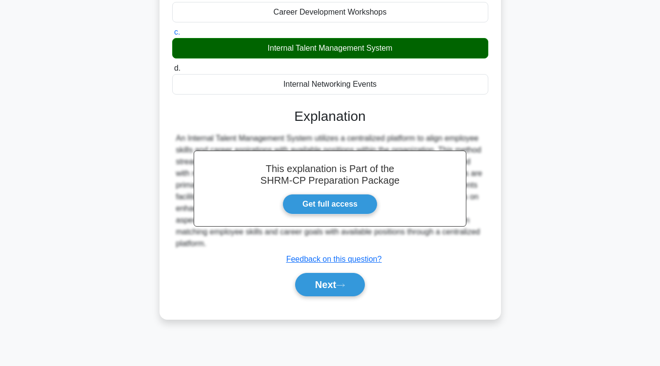
scroll to position [160, 0]
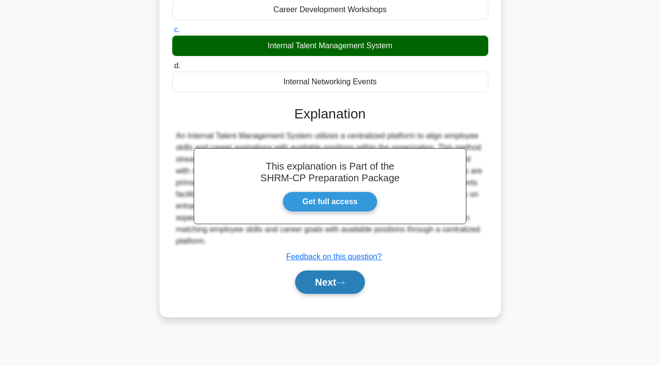
click at [358, 275] on button "Next" at bounding box center [330, 282] width 70 height 23
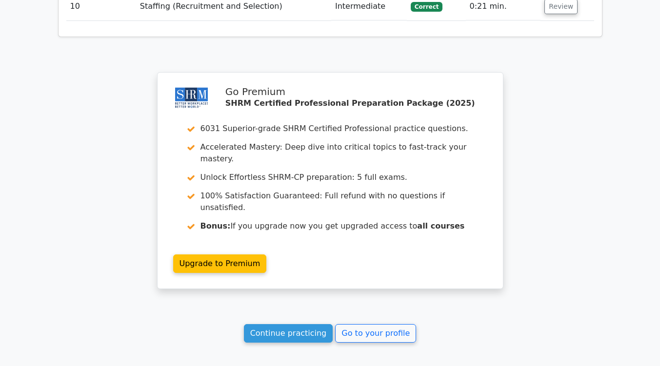
scroll to position [1547, 0]
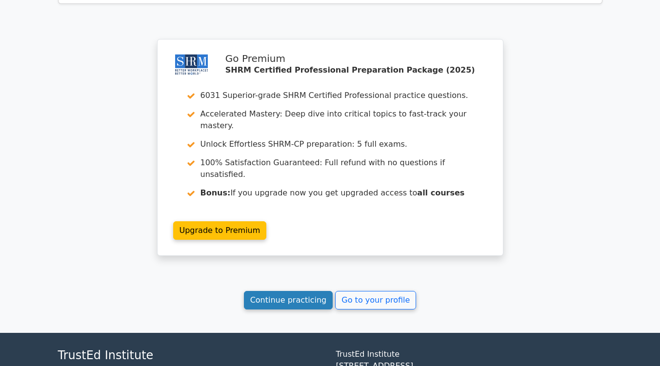
click at [310, 291] on link "Continue practicing" at bounding box center [288, 300] width 89 height 19
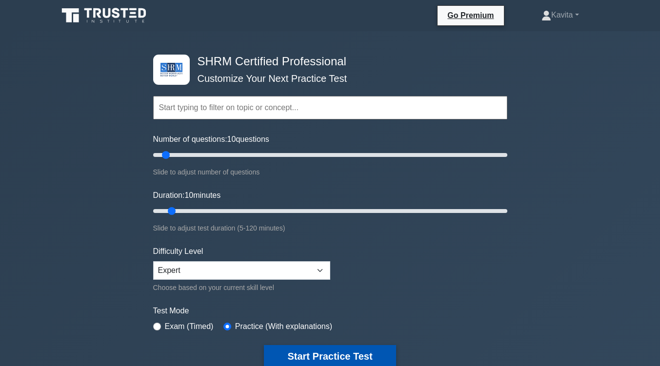
click at [339, 352] on button "Start Practice Test" at bounding box center [330, 356] width 132 height 22
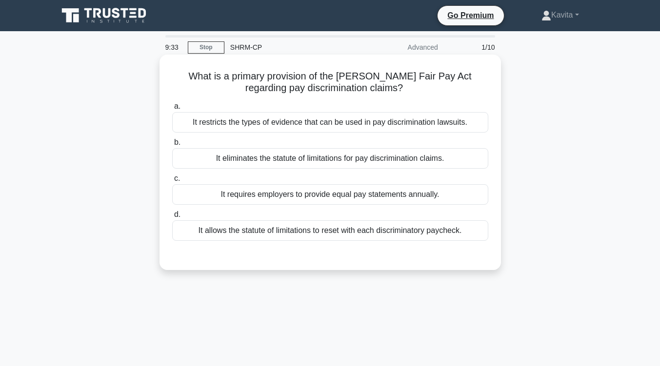
click at [422, 234] on div "It allows the statute of limitations to reset with each discriminatory paycheck." at bounding box center [330, 230] width 316 height 20
click at [172, 218] on input "d. It allows the statute of limitations to reset with each discriminatory paych…" at bounding box center [172, 215] width 0 height 6
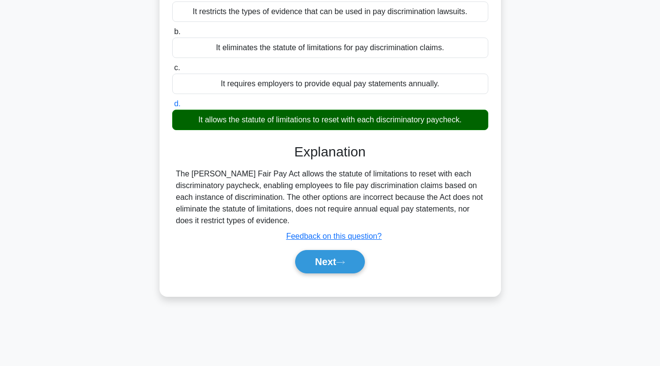
scroll to position [111, 0]
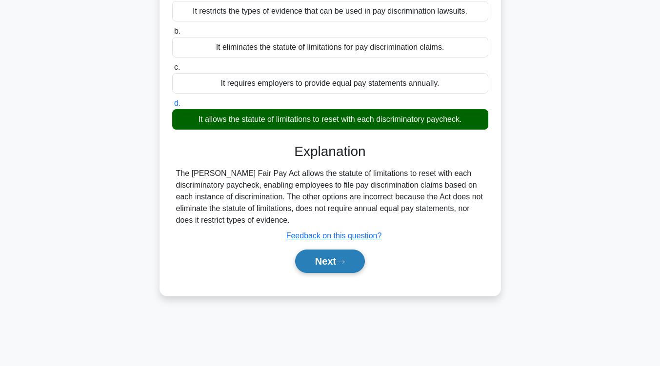
click at [344, 268] on button "Next" at bounding box center [330, 261] width 70 height 23
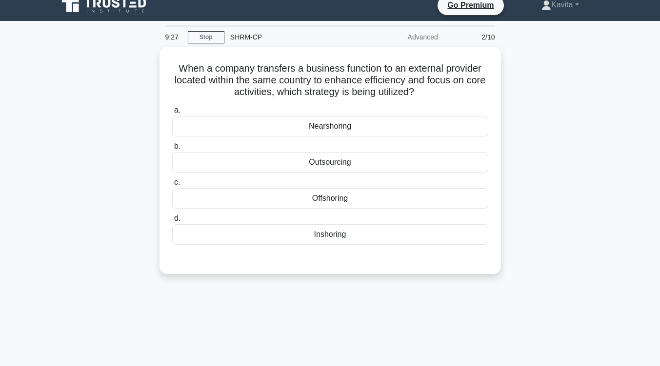
scroll to position [0, 0]
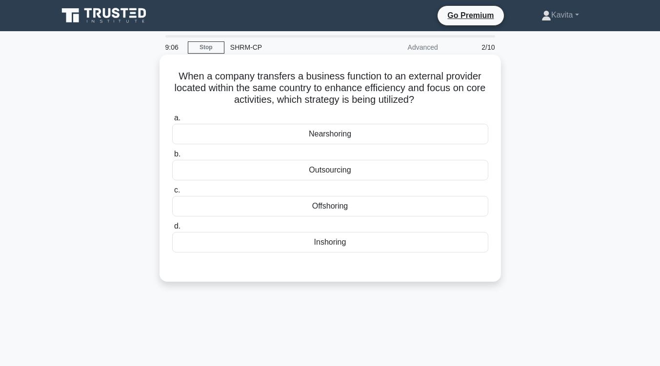
click at [344, 247] on div "Inshoring" at bounding box center [330, 242] width 316 height 20
click at [172, 230] on input "d. Inshoring" at bounding box center [172, 226] width 0 height 6
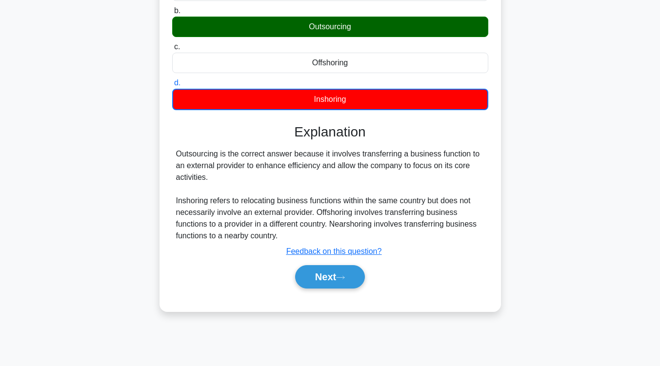
scroll to position [144, 0]
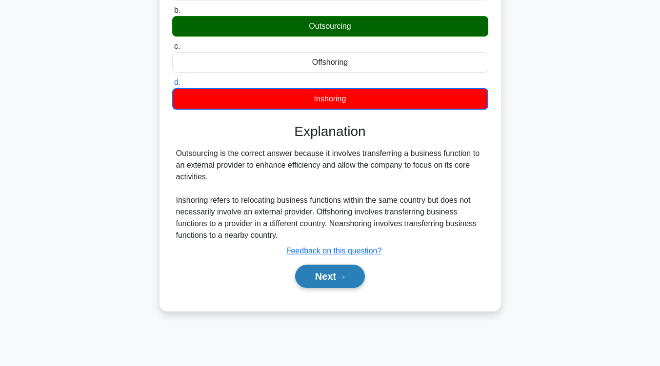
click at [330, 274] on button "Next" at bounding box center [330, 276] width 70 height 23
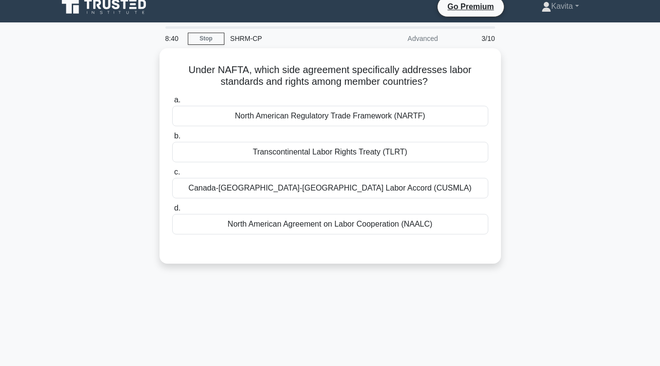
scroll to position [6, 0]
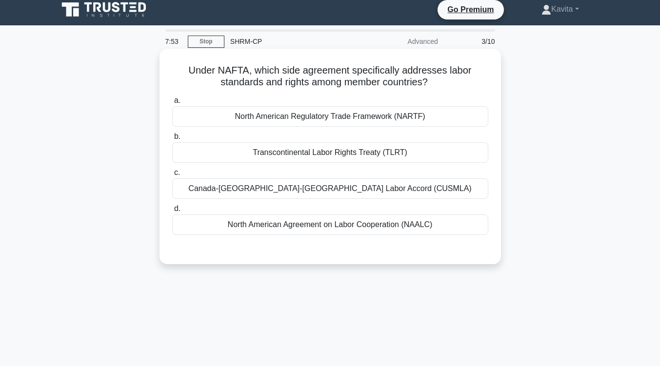
click at [357, 191] on div "Canada-United States-Mexico Labor Accord (CUSMLA)" at bounding box center [330, 189] width 316 height 20
click at [172, 176] on input "c. Canada-United States-Mexico Labor Accord (CUSMLA)" at bounding box center [172, 173] width 0 height 6
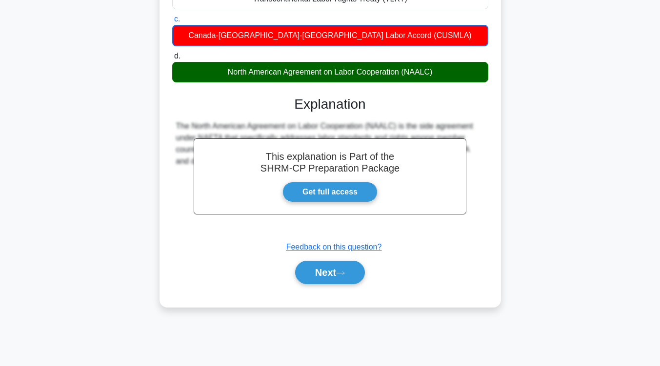
scroll to position [160, 0]
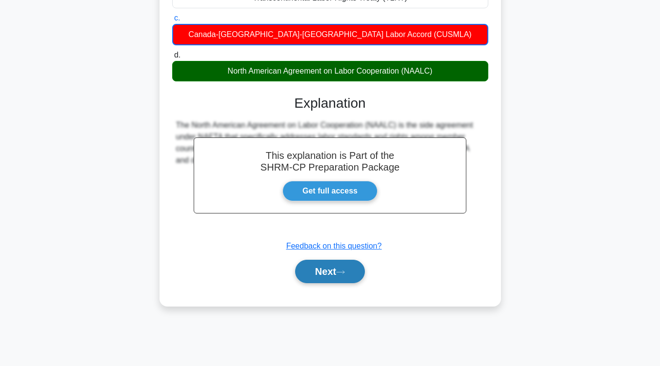
click at [341, 269] on button "Next" at bounding box center [330, 271] width 70 height 23
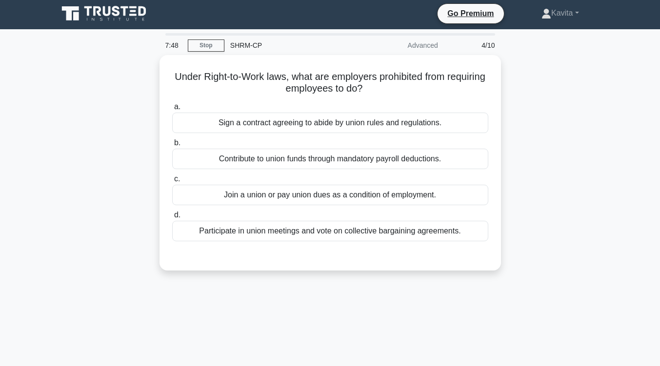
scroll to position [1, 0]
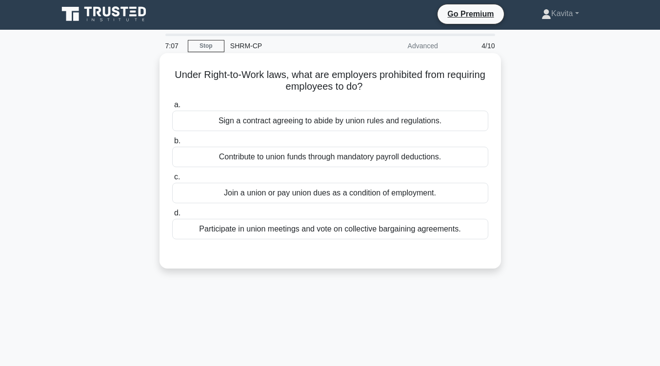
click at [372, 164] on div "Contribute to union funds through mandatory payroll deductions." at bounding box center [330, 157] width 316 height 20
click at [172, 144] on input "b. Contribute to union funds through mandatory payroll deductions." at bounding box center [172, 141] width 0 height 6
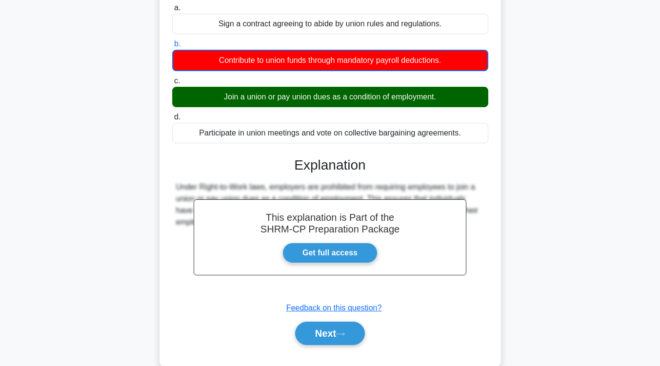
scroll to position [115, 0]
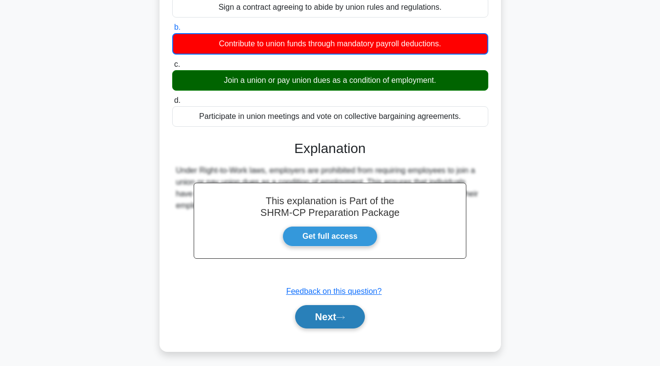
click at [354, 320] on button "Next" at bounding box center [330, 316] width 70 height 23
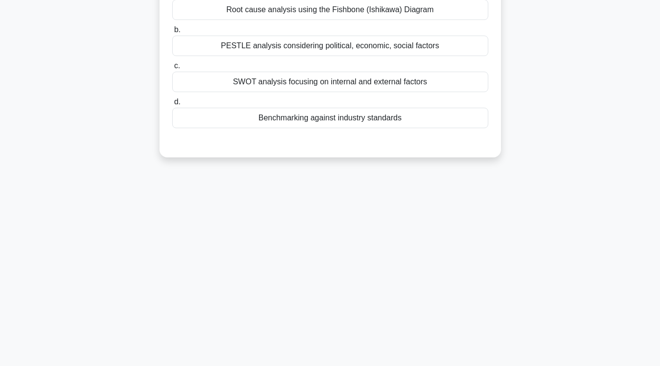
scroll to position [0, 0]
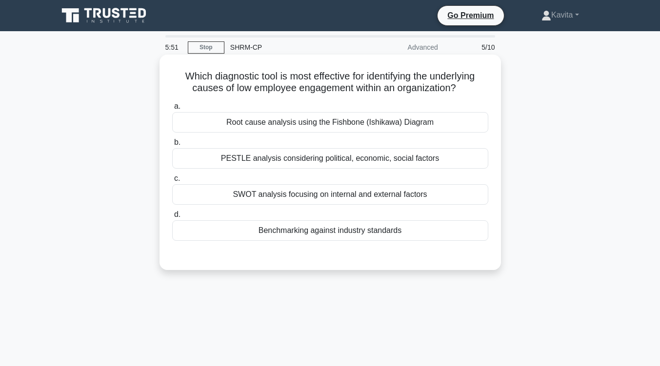
click at [357, 125] on div "Root cause analysis using the Fishbone (Ishikawa) Diagram" at bounding box center [330, 122] width 316 height 20
click at [172, 110] on input "a. Root cause analysis using the Fishbone (Ishikawa) Diagram" at bounding box center [172, 106] width 0 height 6
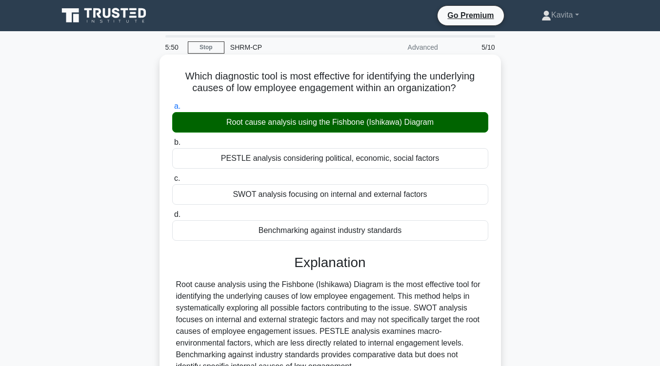
scroll to position [160, 0]
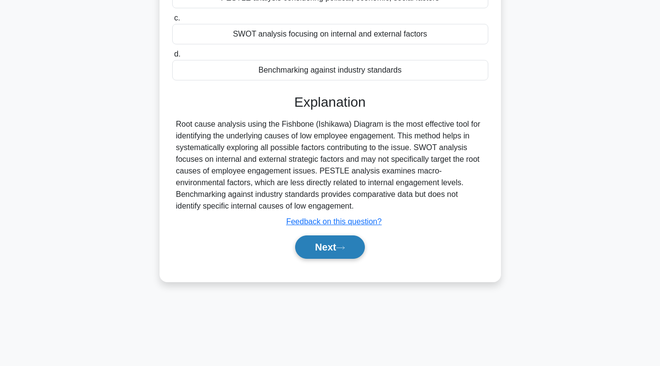
click at [351, 242] on button "Next" at bounding box center [330, 247] width 70 height 23
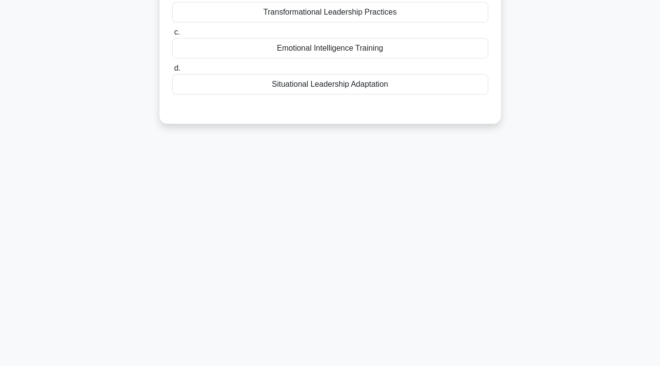
scroll to position [0, 0]
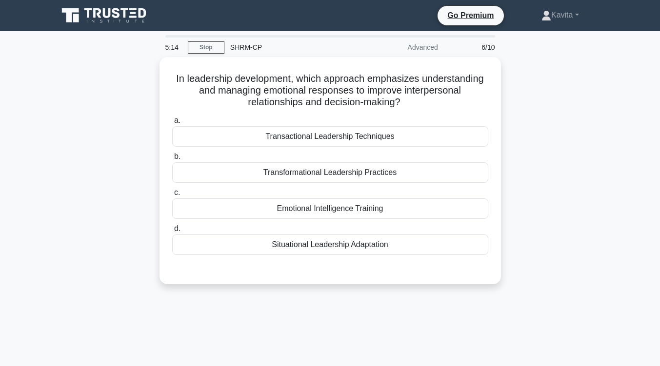
click at [351, 242] on div "Situational Leadership Adaptation" at bounding box center [330, 245] width 316 height 20
click at [172, 232] on input "d. Situational Leadership Adaptation" at bounding box center [172, 229] width 0 height 6
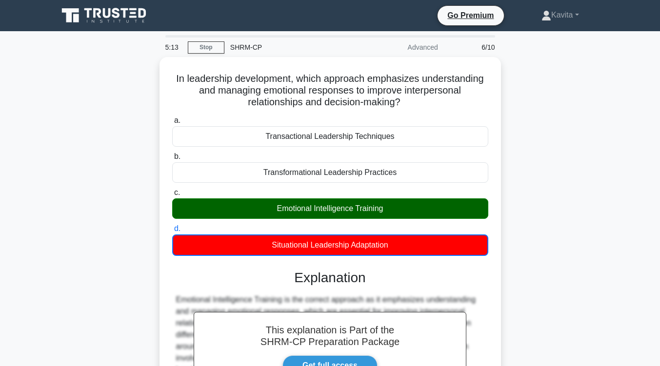
click at [351, 242] on div "Situational Leadership Adaptation" at bounding box center [330, 245] width 316 height 21
click at [172, 232] on input "d. Situational Leadership Adaptation" at bounding box center [172, 229] width 0 height 6
click at [600, 184] on div "In leadership development, which approach emphasizes understanding and managing…" at bounding box center [330, 275] width 556 height 436
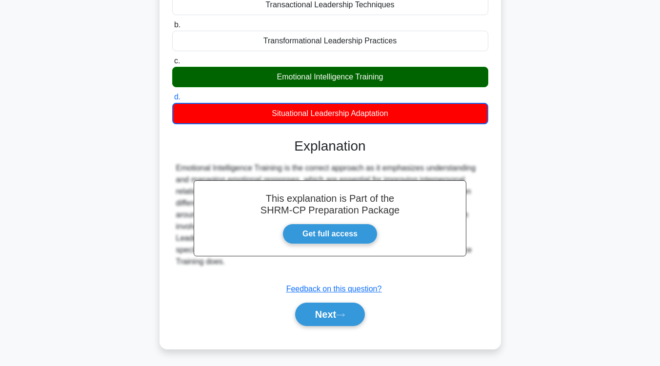
scroll to position [132, 0]
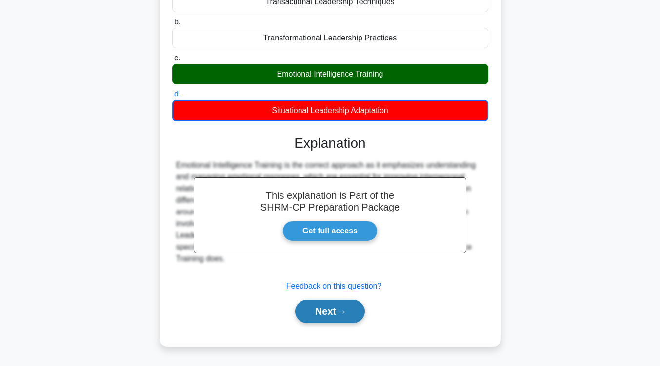
click at [348, 308] on button "Next" at bounding box center [330, 311] width 70 height 23
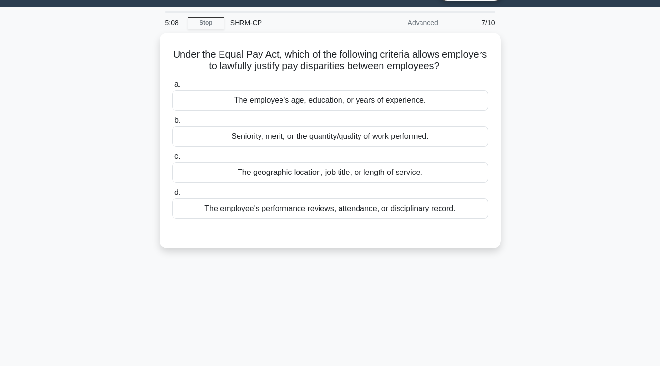
scroll to position [0, 0]
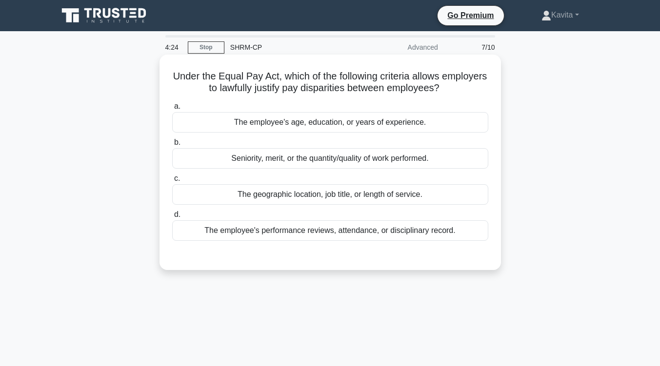
click at [363, 154] on div "Seniority, merit, or the quantity/quality of work performed." at bounding box center [330, 158] width 316 height 20
click at [172, 146] on input "b. Seniority, merit, or the quantity/quality of work performed." at bounding box center [172, 142] width 0 height 6
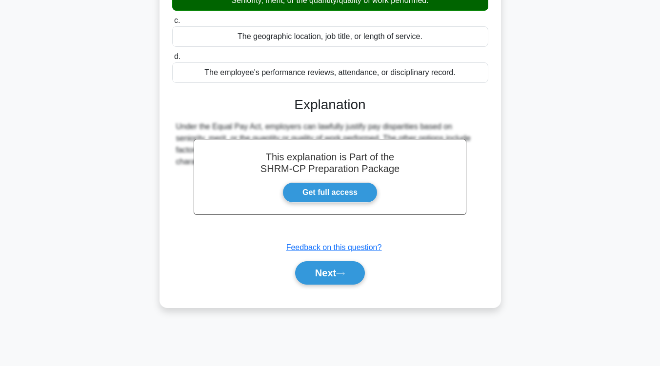
scroll to position [159, 0]
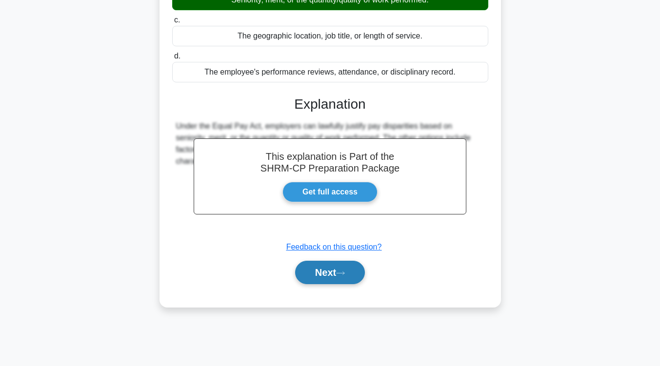
click at [351, 269] on button "Next" at bounding box center [330, 272] width 70 height 23
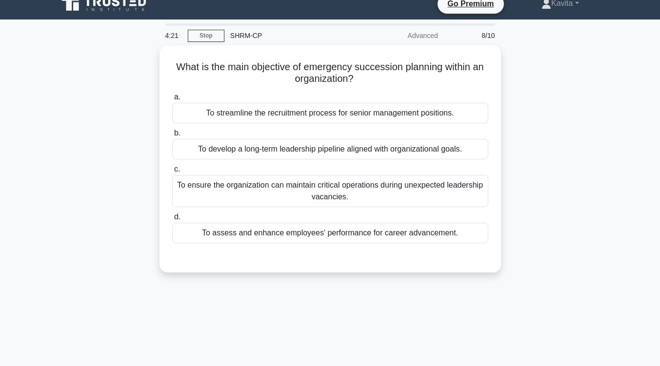
scroll to position [0, 0]
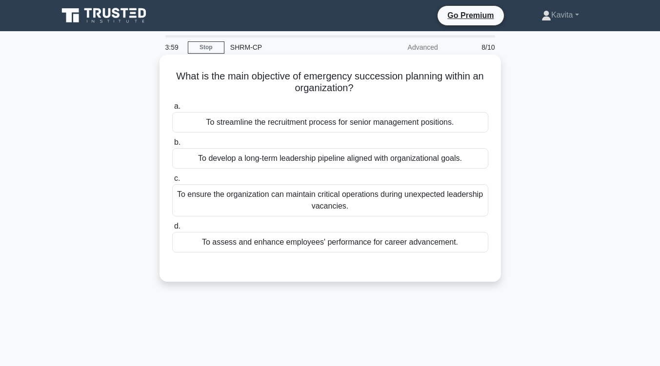
click at [358, 216] on div "To ensure the organization can maintain critical operations during unexpected l…" at bounding box center [330, 200] width 316 height 32
click at [172, 182] on input "c. To ensure the organization can maintain critical operations during unexpecte…" at bounding box center [172, 179] width 0 height 6
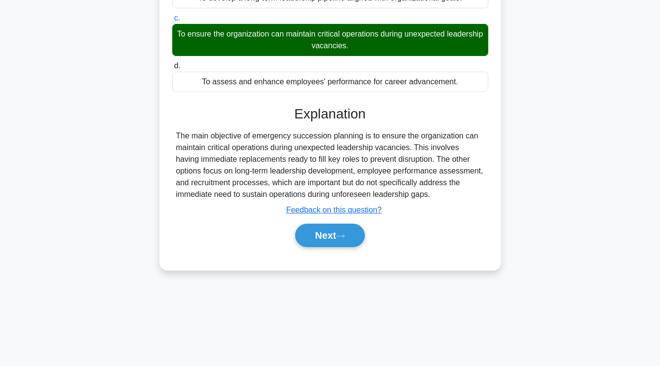
scroll to position [160, 0]
click at [350, 243] on button "Next" at bounding box center [330, 235] width 70 height 23
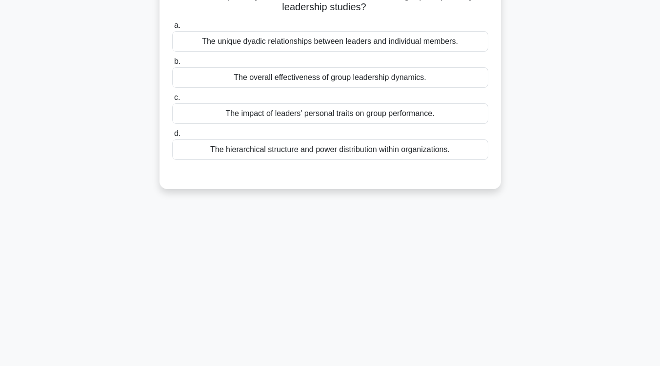
scroll to position [0, 0]
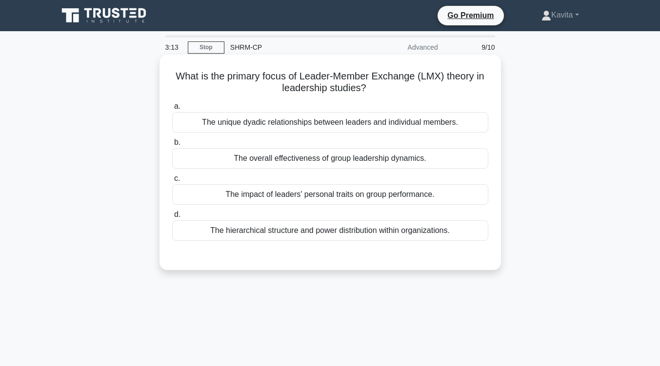
click at [371, 121] on div "The unique dyadic relationships between leaders and individual members." at bounding box center [330, 122] width 316 height 20
click at [172, 110] on input "a. The unique dyadic relationships between leaders and individual members." at bounding box center [172, 106] width 0 height 6
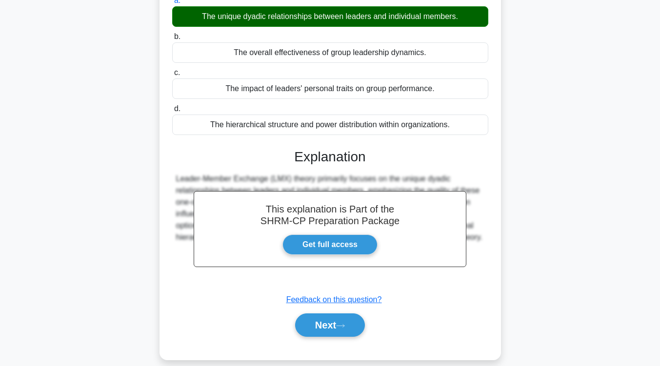
scroll to position [106, 0]
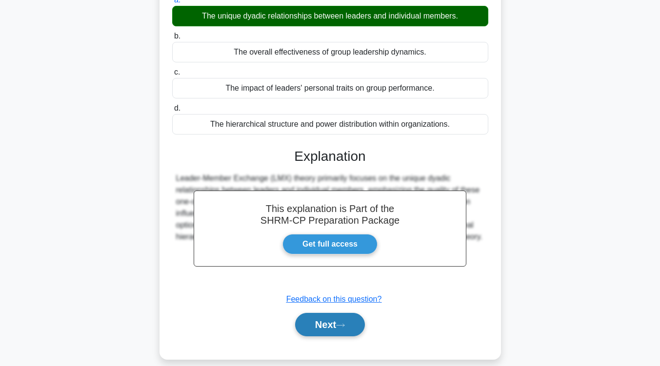
click at [359, 317] on button "Next" at bounding box center [330, 324] width 70 height 23
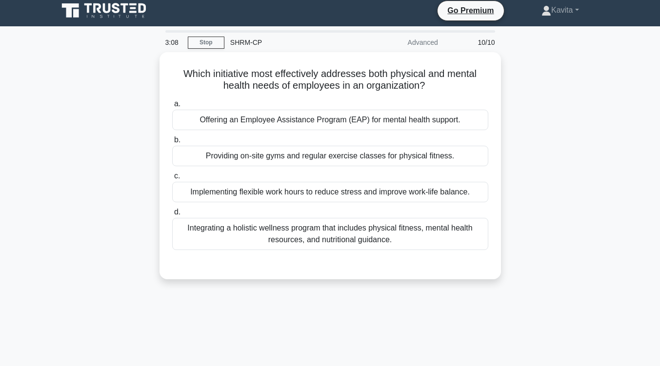
scroll to position [0, 0]
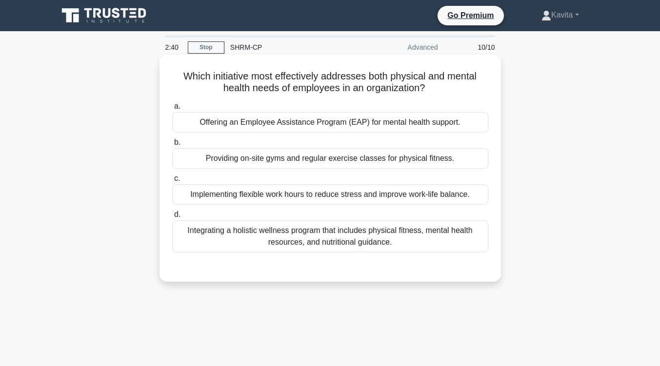
click at [397, 124] on div "Offering an Employee Assistance Program (EAP) for mental health support." at bounding box center [330, 122] width 316 height 20
click at [172, 110] on input "a. Offering an Employee Assistance Program (EAP) for mental health support." at bounding box center [172, 106] width 0 height 6
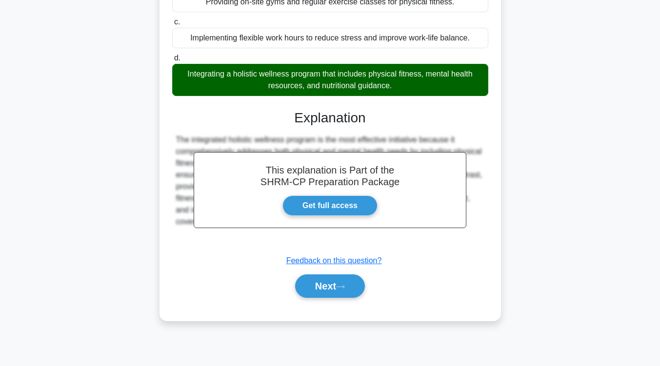
scroll to position [160, 0]
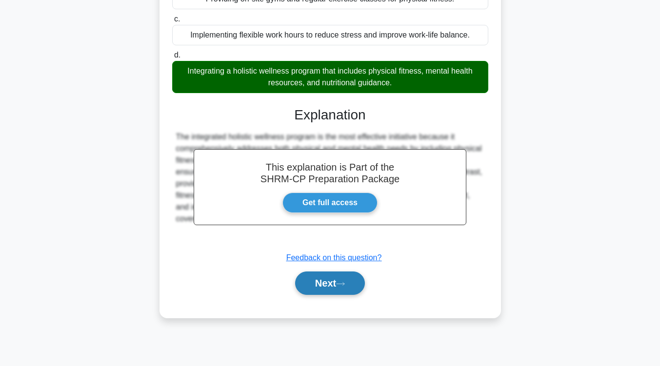
click at [345, 283] on icon at bounding box center [340, 283] width 9 height 5
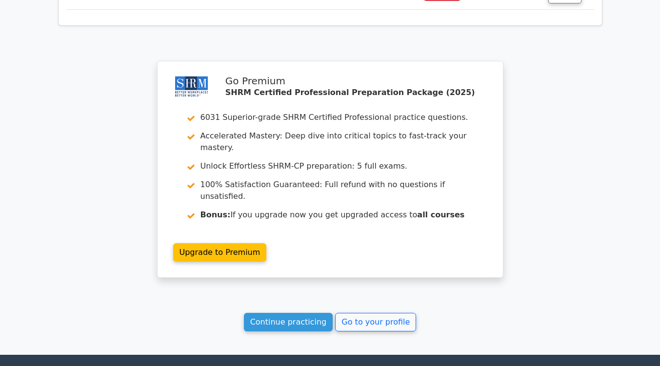
scroll to position [1486, 0]
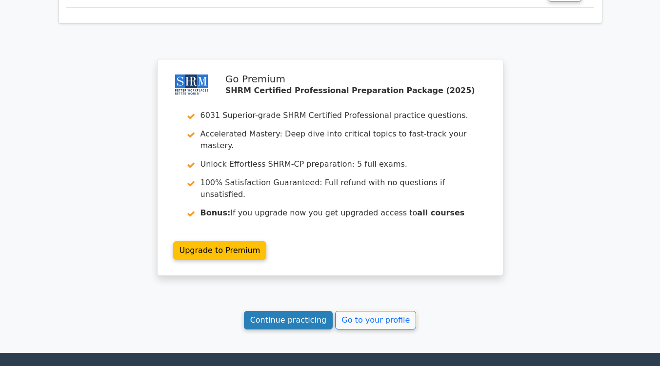
click at [270, 311] on link "Continue practicing" at bounding box center [288, 320] width 89 height 19
